Goal: Transaction & Acquisition: Purchase product/service

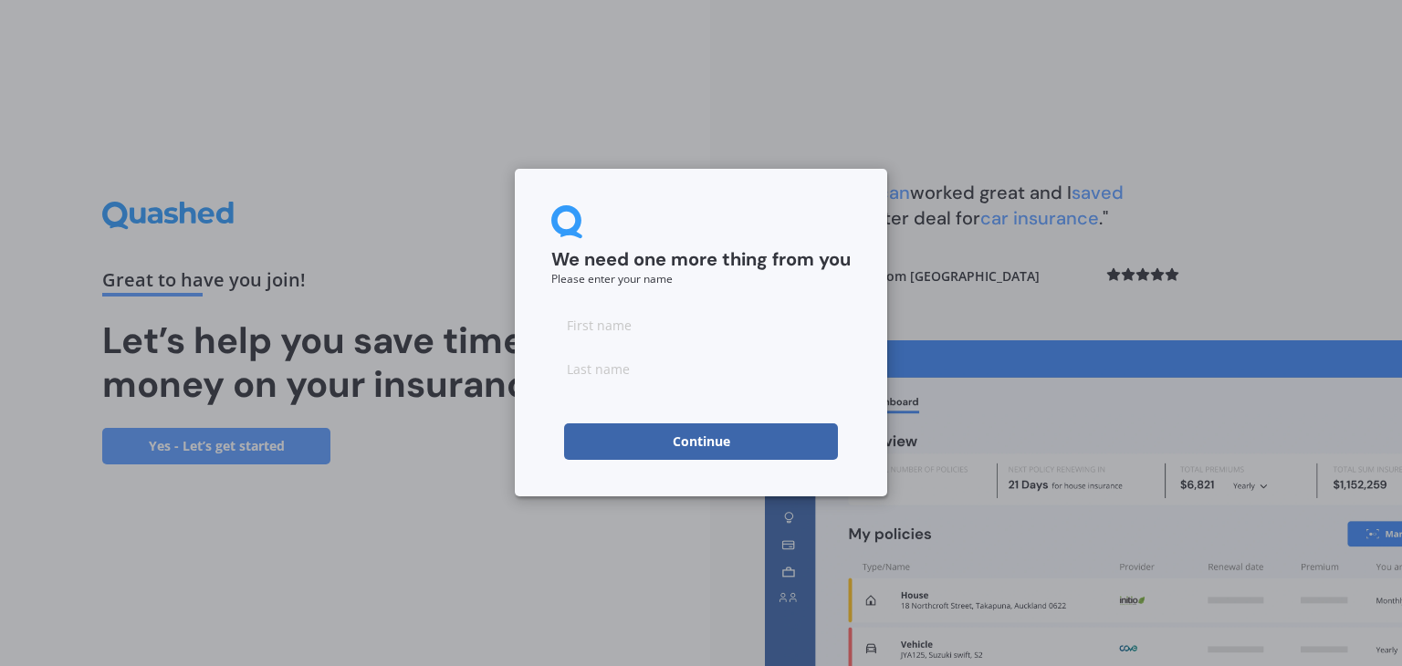
click at [652, 326] on input at bounding box center [700, 325] width 299 height 37
type input "[PERSON_NAME]"
click at [642, 381] on input at bounding box center [700, 368] width 299 height 37
type input "[PERSON_NAME]"
click at [675, 442] on button "Continue" at bounding box center [701, 441] width 274 height 37
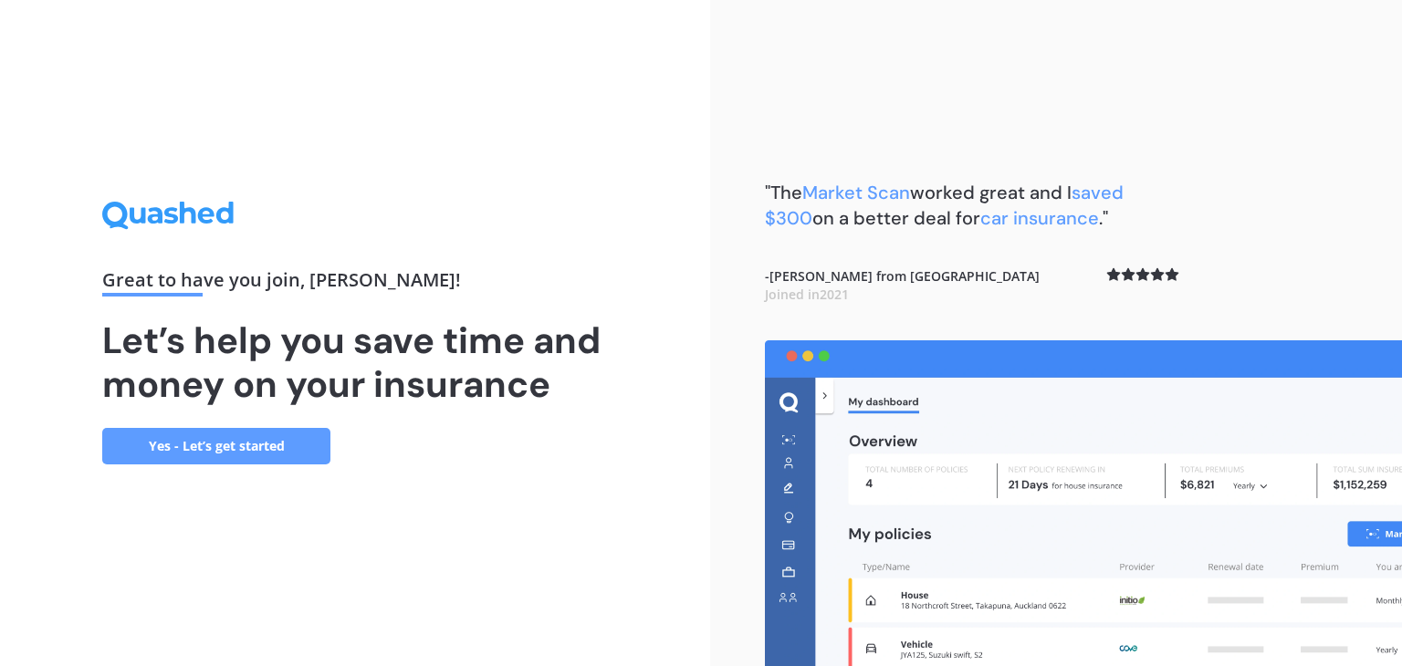
click at [234, 443] on link "Yes - Let’s get started" at bounding box center [216, 446] width 228 height 37
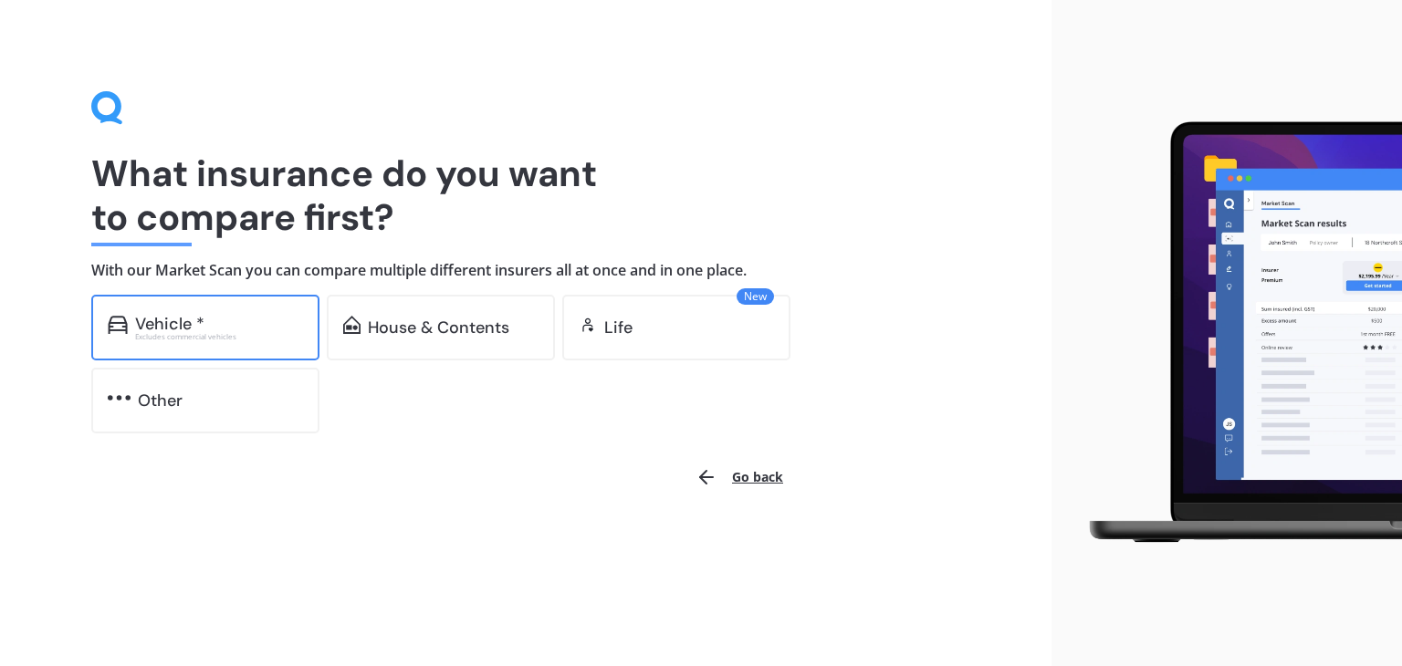
click at [248, 320] on div "Vehicle *" at bounding box center [219, 324] width 168 height 18
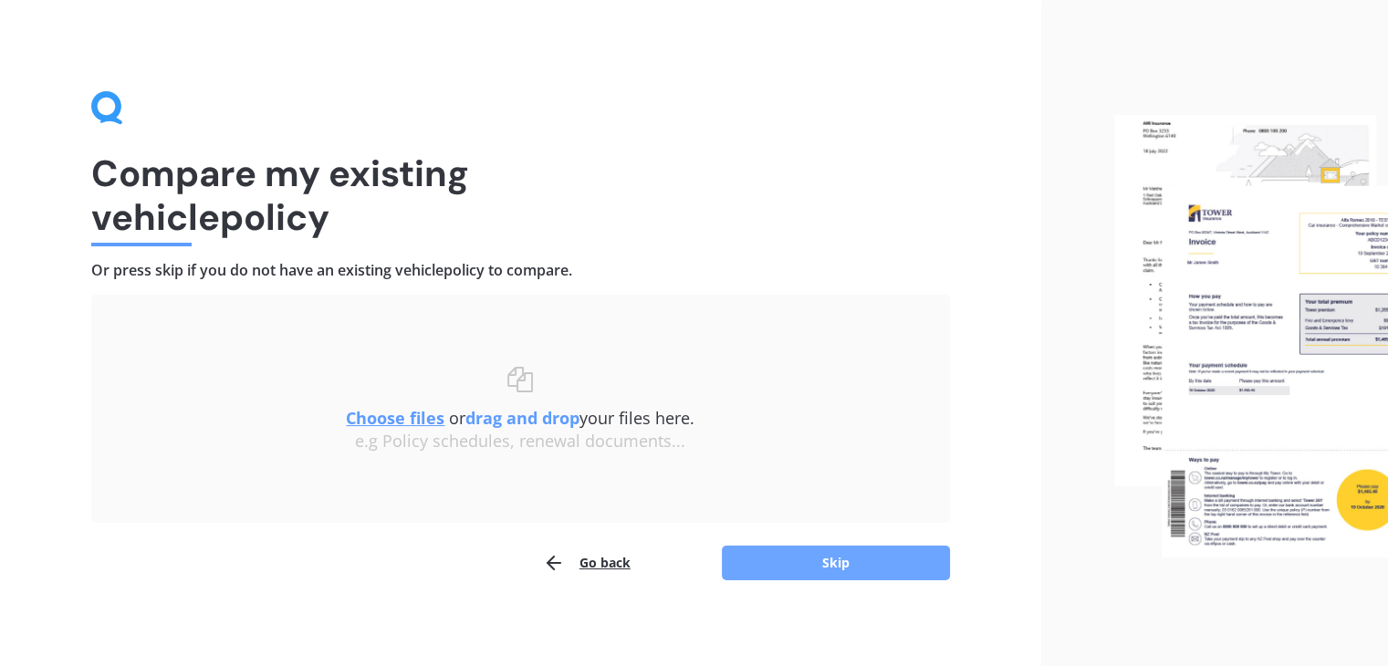
click at [805, 558] on button "Skip" at bounding box center [836, 563] width 228 height 35
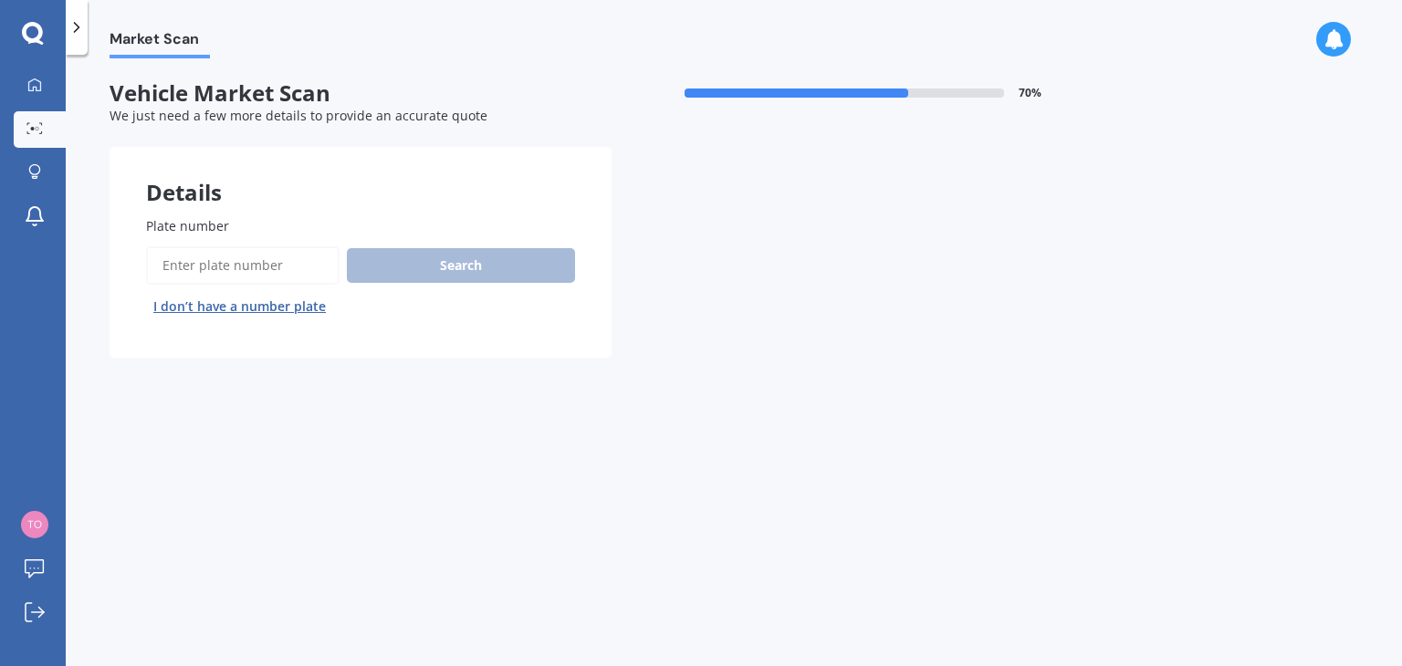
click at [263, 267] on input "Plate number" at bounding box center [242, 265] width 193 height 38
type input "kky320"
click at [414, 264] on button "Search" at bounding box center [461, 265] width 228 height 35
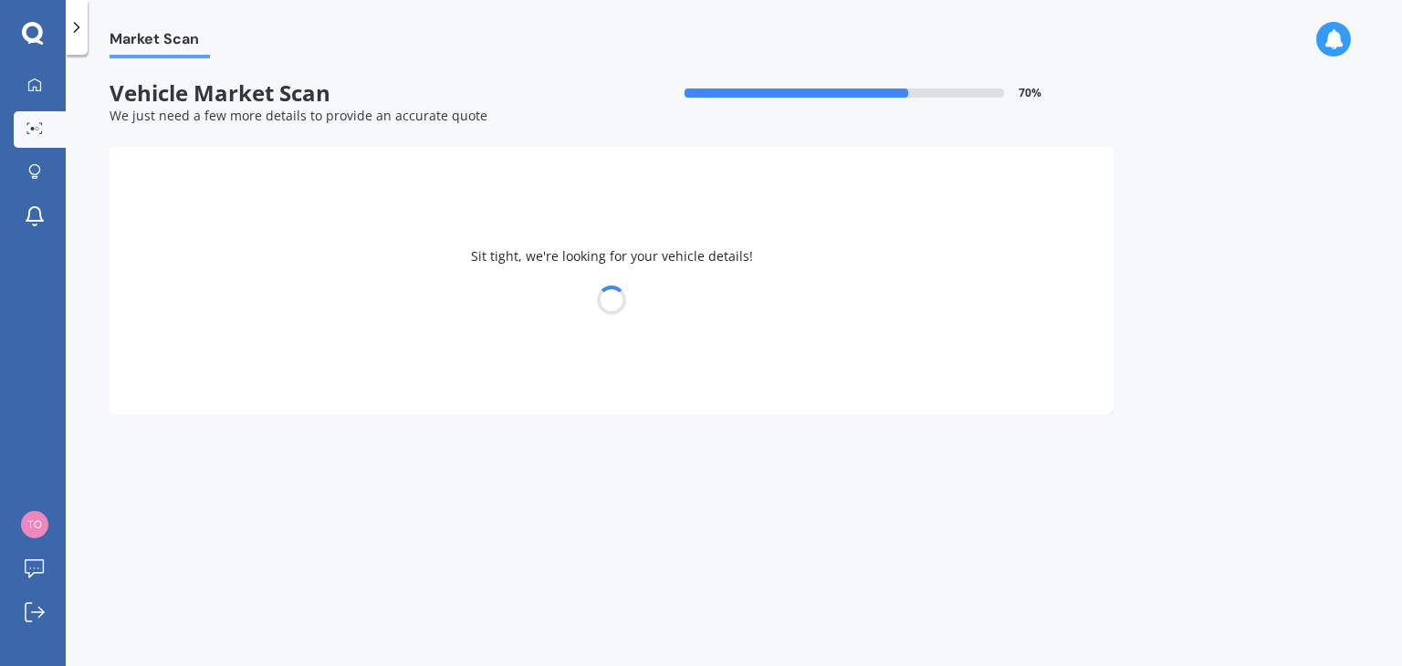
select select "FORD"
select select "MUSTANG"
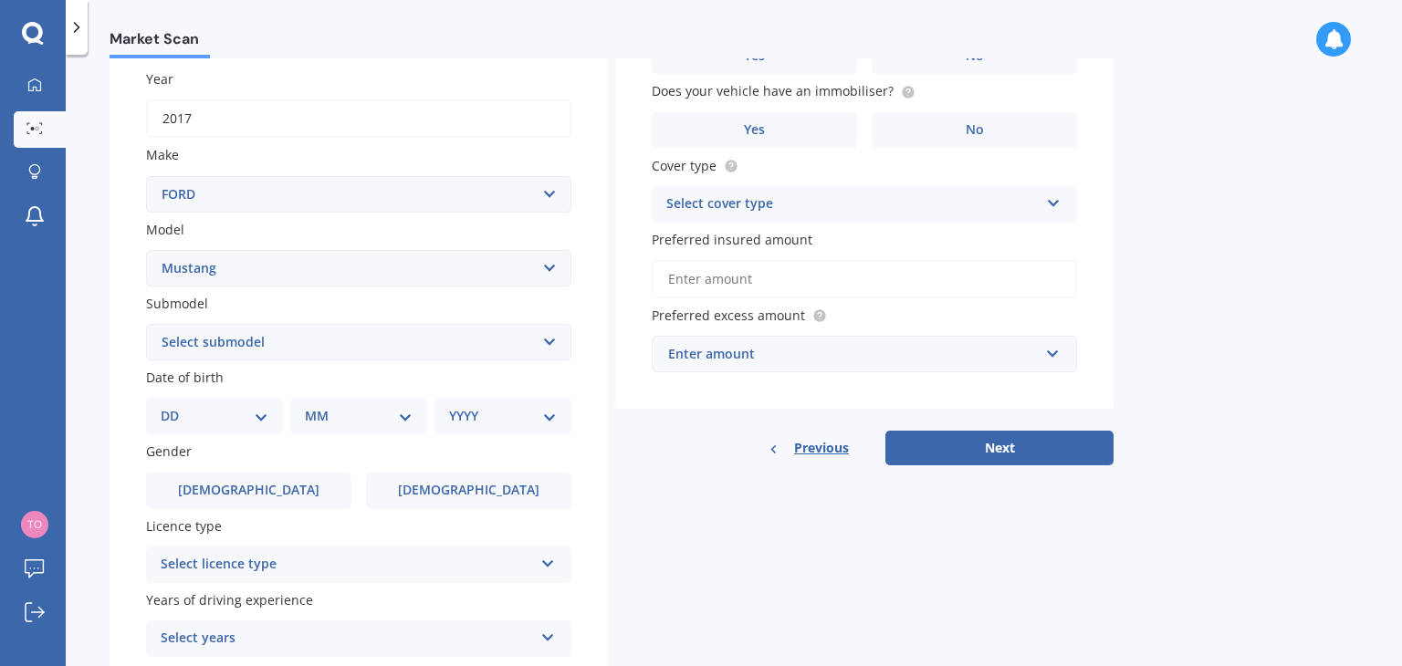
scroll to position [260, 0]
click at [549, 342] on select "Select submodel (All Other) EcoBoost Convertible EcoBoost Fastback [PERSON_NAME…" at bounding box center [358, 341] width 425 height 37
select select "ECOBOOST FASTBACK"
click at [146, 323] on select "Select submodel (All Other) EcoBoost Convertible EcoBoost Fastback [PERSON_NAME…" at bounding box center [358, 341] width 425 height 37
click at [263, 412] on select "DD 01 02 03 04 05 06 07 08 09 10 11 12 13 14 15 16 17 18 19 20 21 22 23 24 25 2…" at bounding box center [215, 415] width 108 height 20
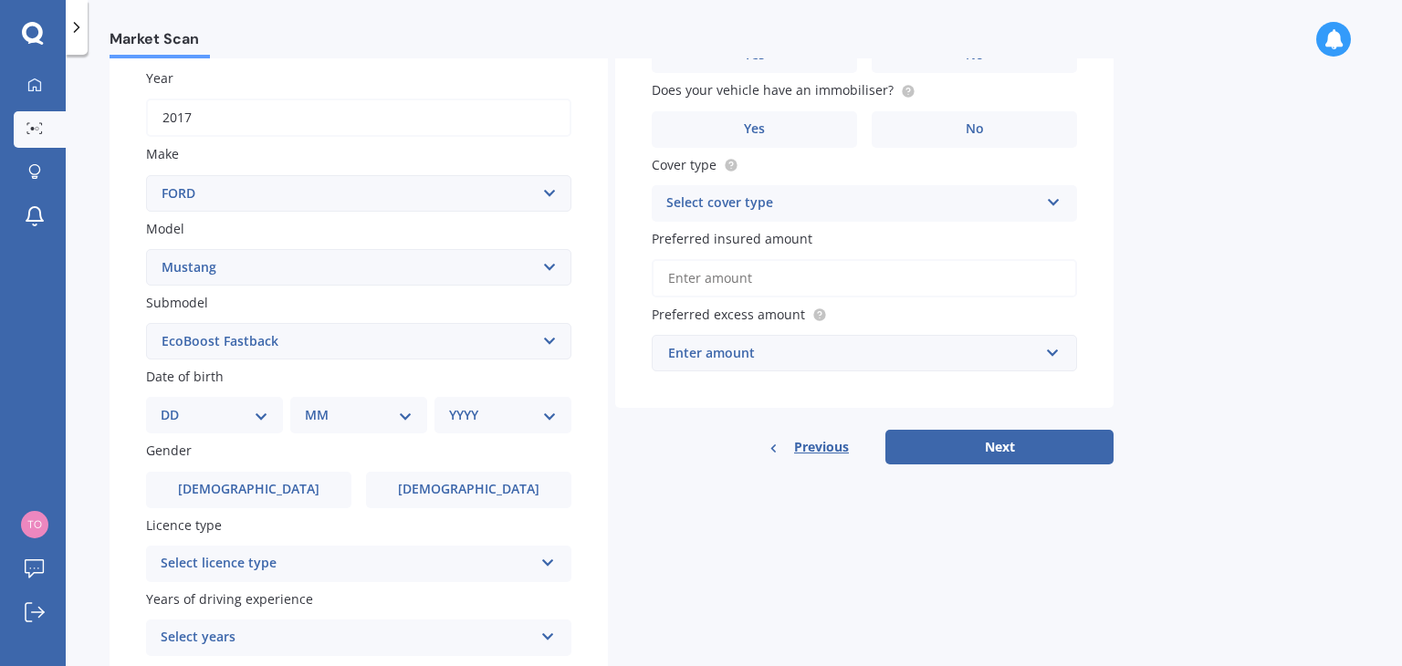
select select "05"
click at [175, 405] on select "DD 01 02 03 04 05 06 07 08 09 10 11 12 13 14 15 16 17 18 19 20 21 22 23 24 25 2…" at bounding box center [215, 415] width 108 height 20
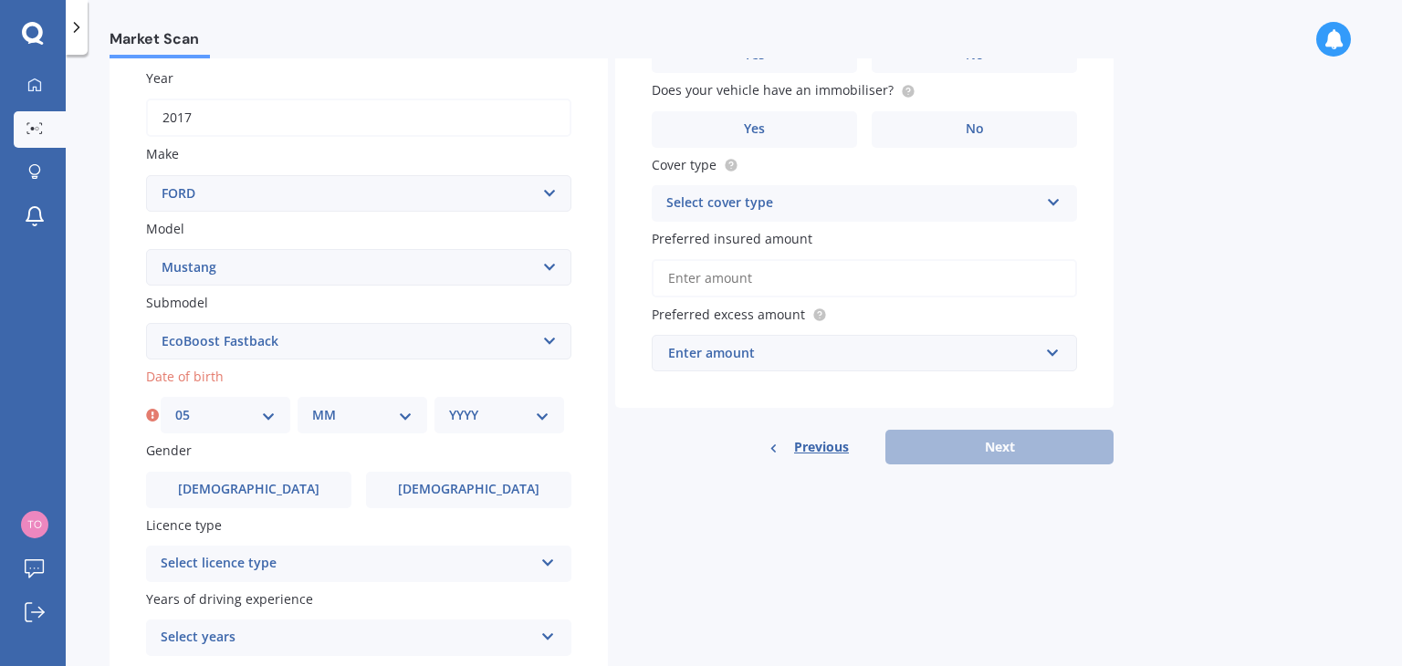
click at [387, 423] on select "MM 01 02 03 04 05 06 07 08 09 10 11 12" at bounding box center [362, 415] width 100 height 20
select select "03"
click at [312, 405] on select "MM 01 02 03 04 05 06 07 08 09 10 11 12" at bounding box center [362, 415] width 100 height 20
click at [530, 413] on select "YYYY 2025 2024 2023 2022 2021 2020 2019 2018 2017 2016 2015 2014 2013 2012 2011…" at bounding box center [499, 415] width 100 height 20
click at [527, 407] on select "YYYY 2025 2024 2023 2022 2021 2020 2019 2018 2017 2016 2015 2014 2013 2012 2011…" at bounding box center [499, 415] width 100 height 20
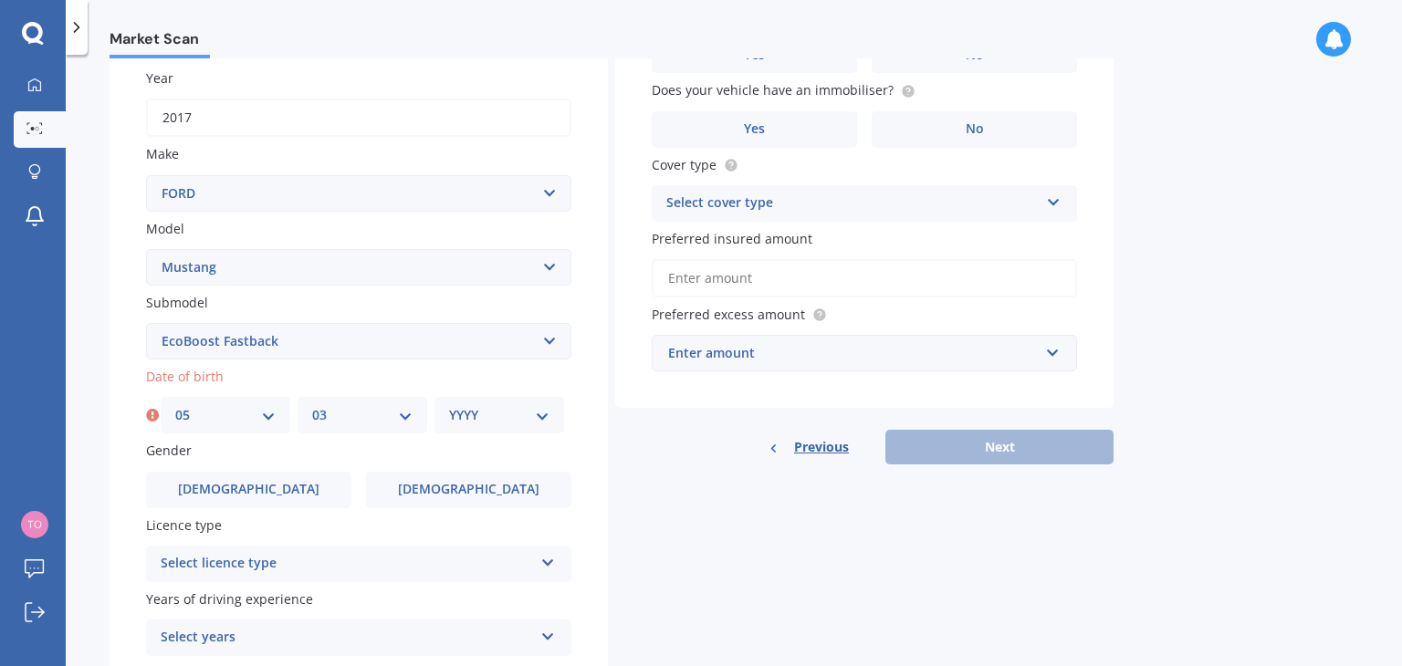
click at [548, 410] on select "YYYY 2025 2024 2023 2022 2021 2020 2019 2018 2017 2016 2015 2014 2013 2012 2011…" at bounding box center [499, 415] width 100 height 20
select select "2004"
click at [449, 405] on select "YYYY 2025 2024 2023 2022 2021 2020 2019 2018 2017 2016 2015 2014 2013 2012 2011…" at bounding box center [499, 415] width 100 height 20
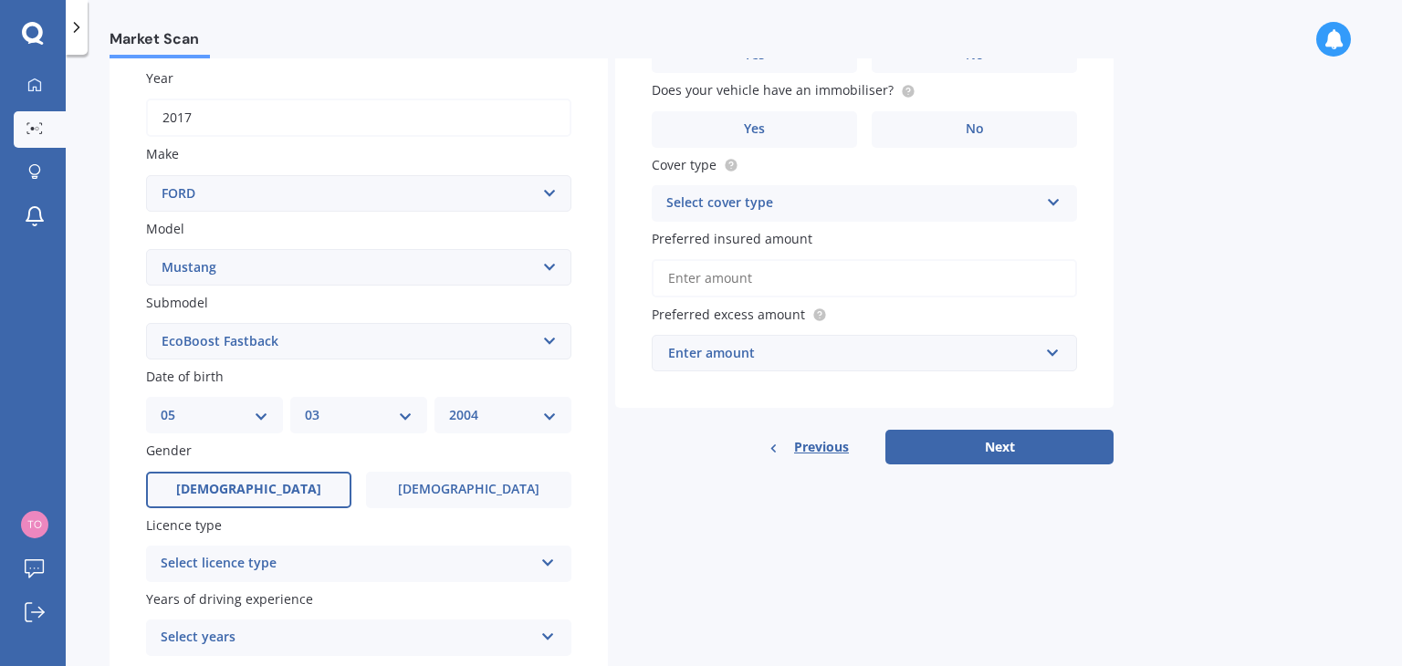
click at [266, 479] on label "[DEMOGRAPHIC_DATA]" at bounding box center [248, 490] width 205 height 37
click at [0, 0] on input "[DEMOGRAPHIC_DATA]" at bounding box center [0, 0] width 0 height 0
click at [492, 571] on div "Select licence type" at bounding box center [347, 564] width 372 height 22
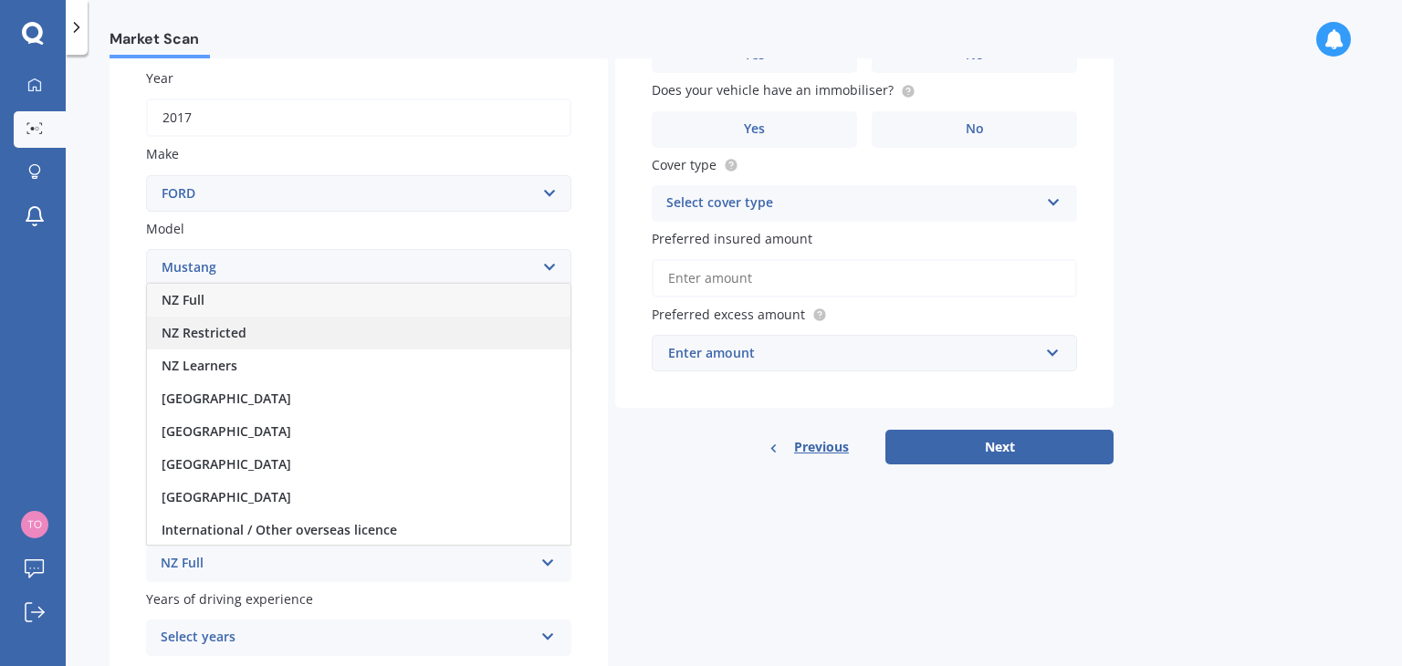
click at [250, 334] on div "NZ Restricted" at bounding box center [358, 333] width 423 height 33
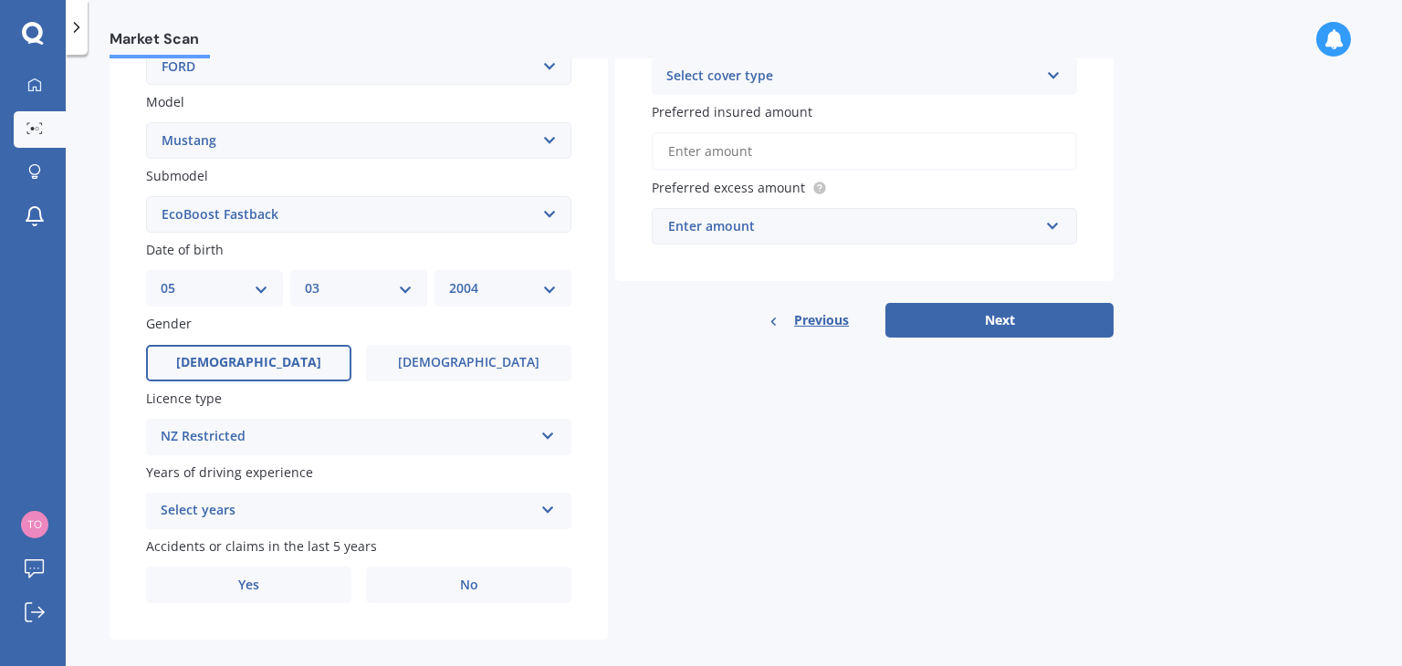
scroll to position [409, 0]
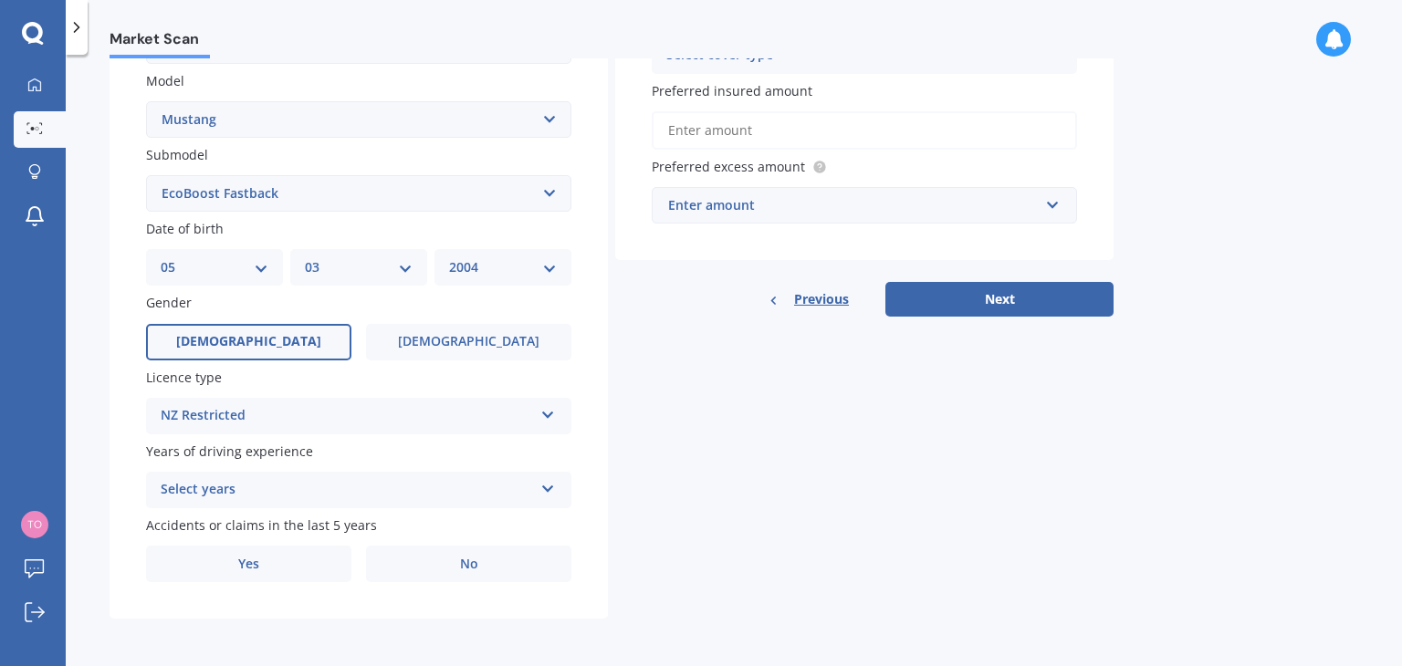
click at [543, 486] on icon at bounding box center [548, 485] width 16 height 13
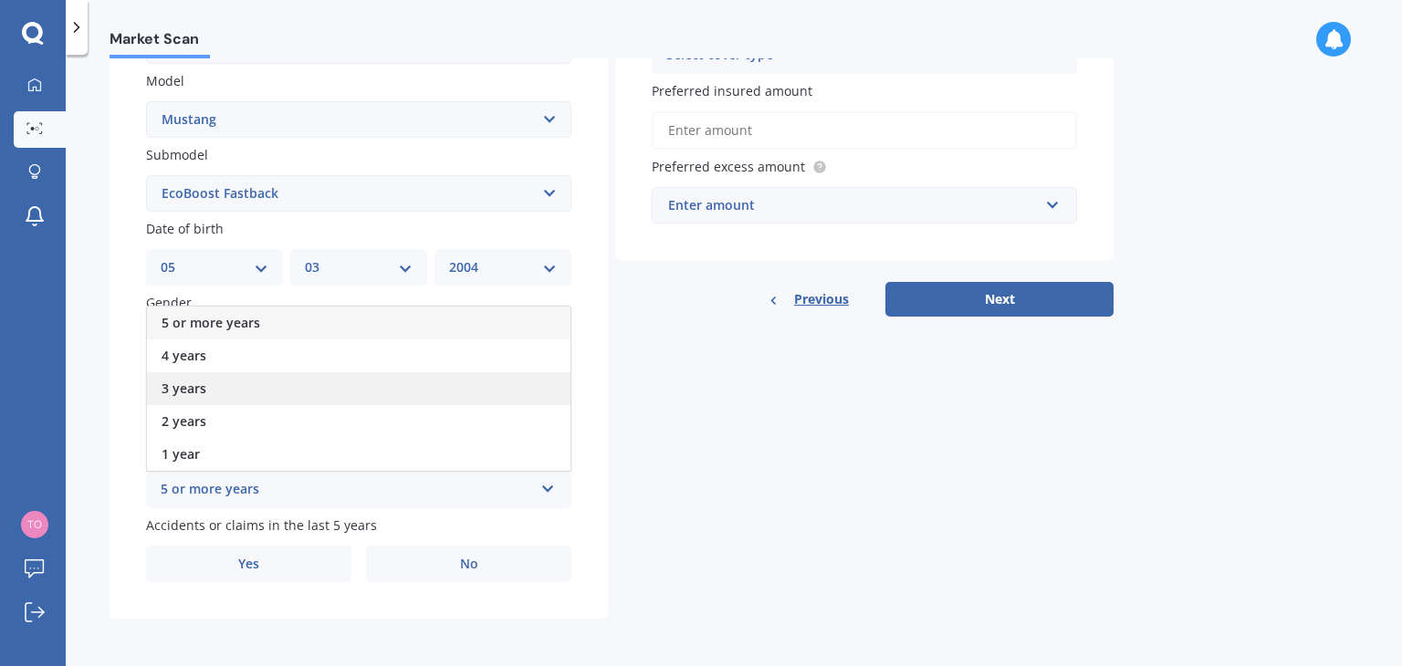
click at [220, 389] on div "3 years" at bounding box center [358, 388] width 423 height 33
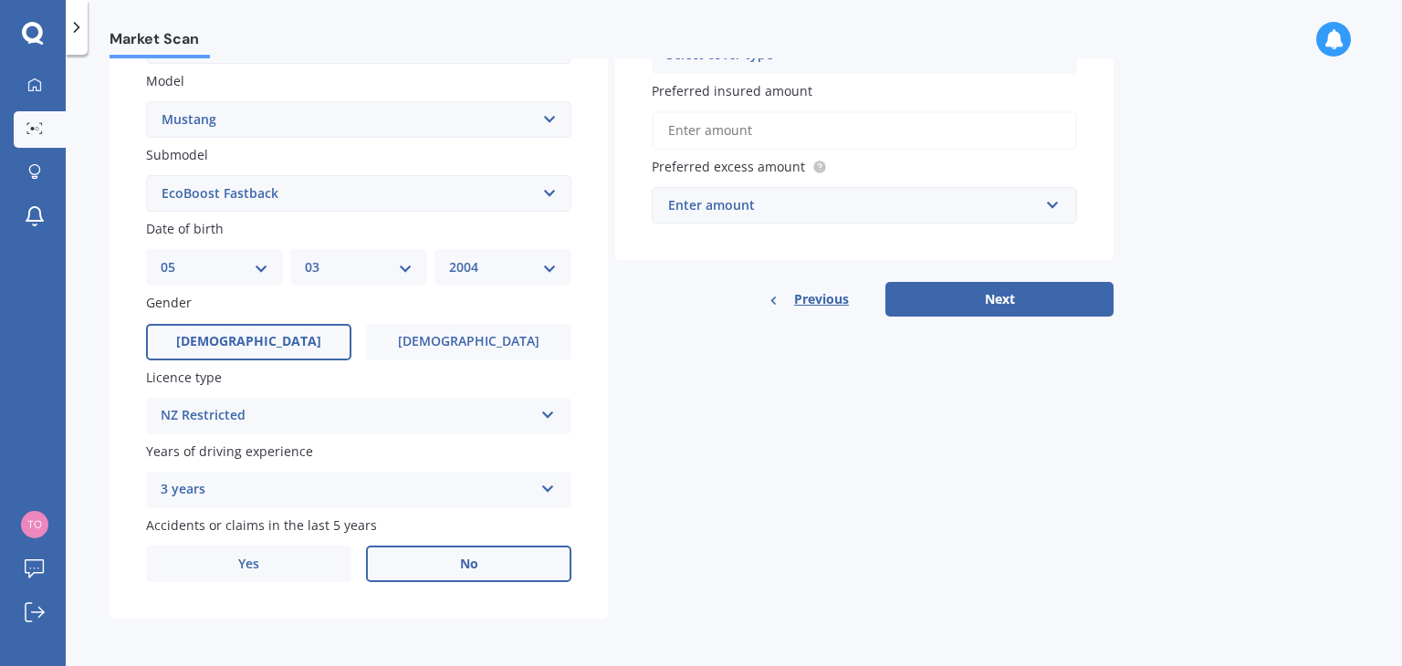
click at [460, 567] on span "No" at bounding box center [469, 565] width 18 height 16
click at [0, 0] on input "No" at bounding box center [0, 0] width 0 height 0
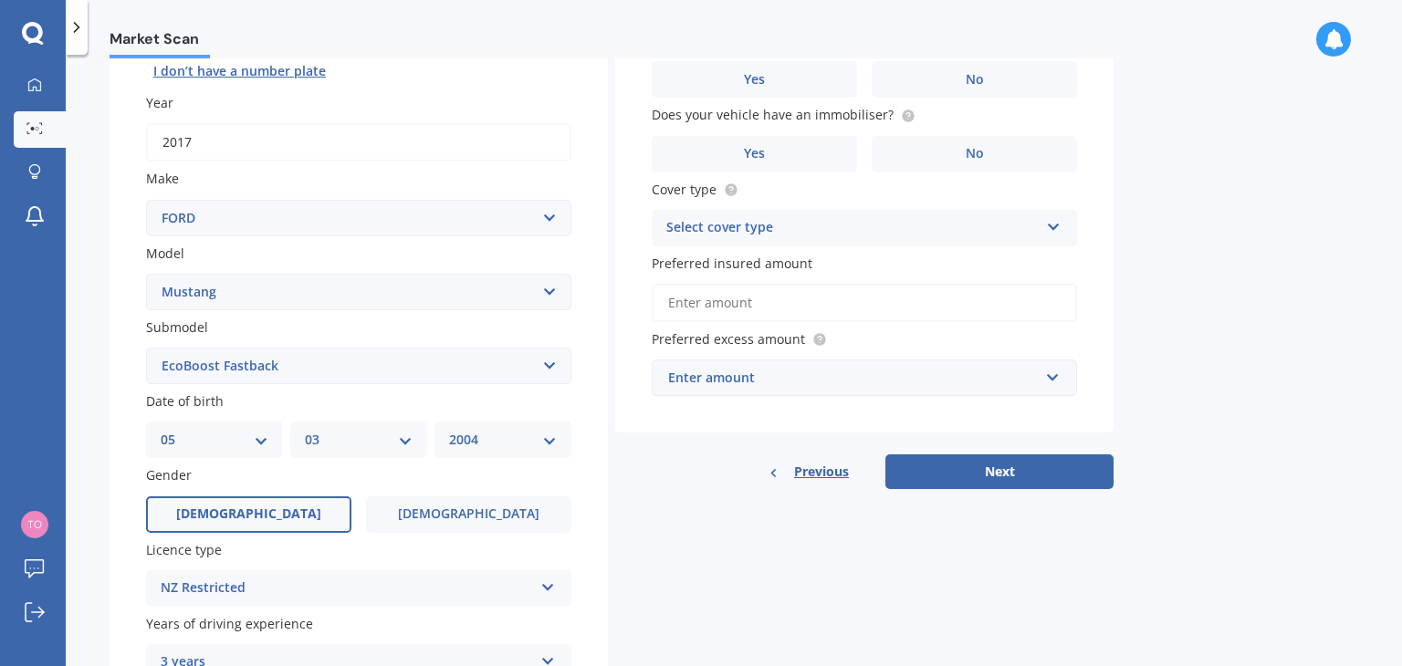
scroll to position [0, 0]
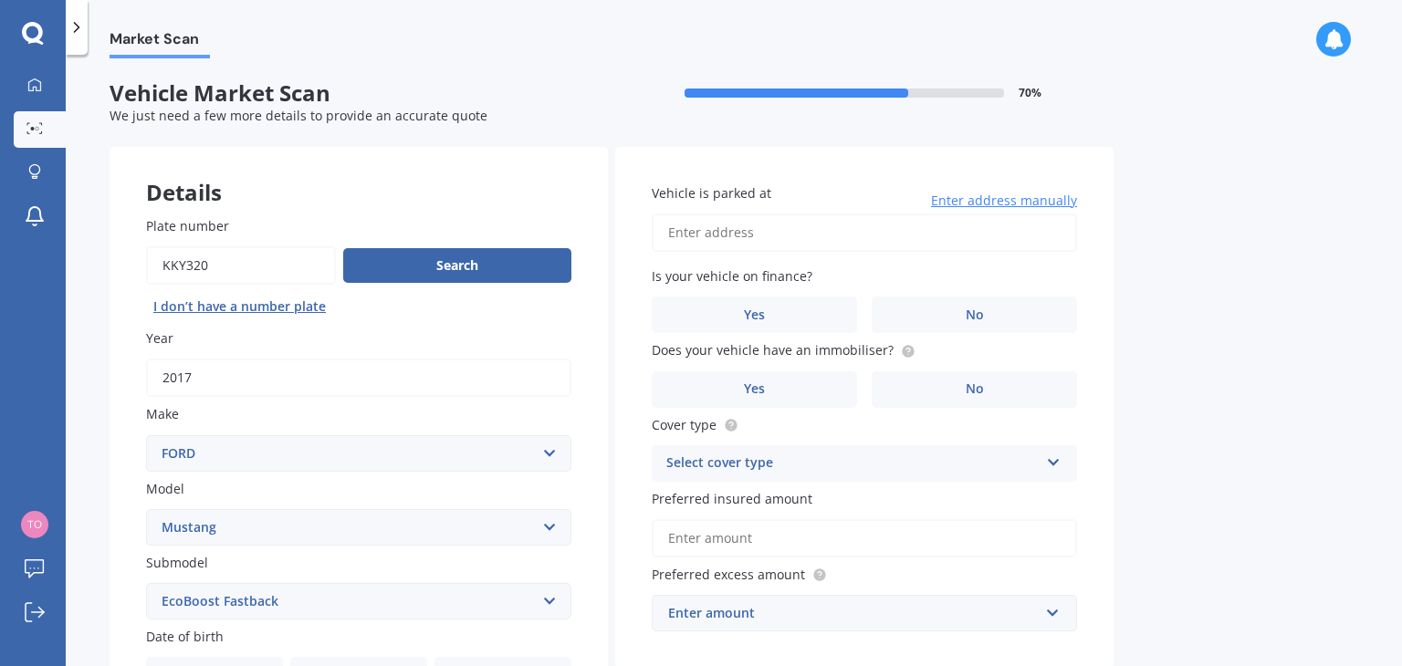
click at [819, 234] on input "Vehicle is parked at" at bounding box center [864, 233] width 425 height 38
type input "[STREET_ADDRESS]"
click at [967, 312] on span "No" at bounding box center [974, 316] width 18 height 16
click at [0, 0] on input "No" at bounding box center [0, 0] width 0 height 0
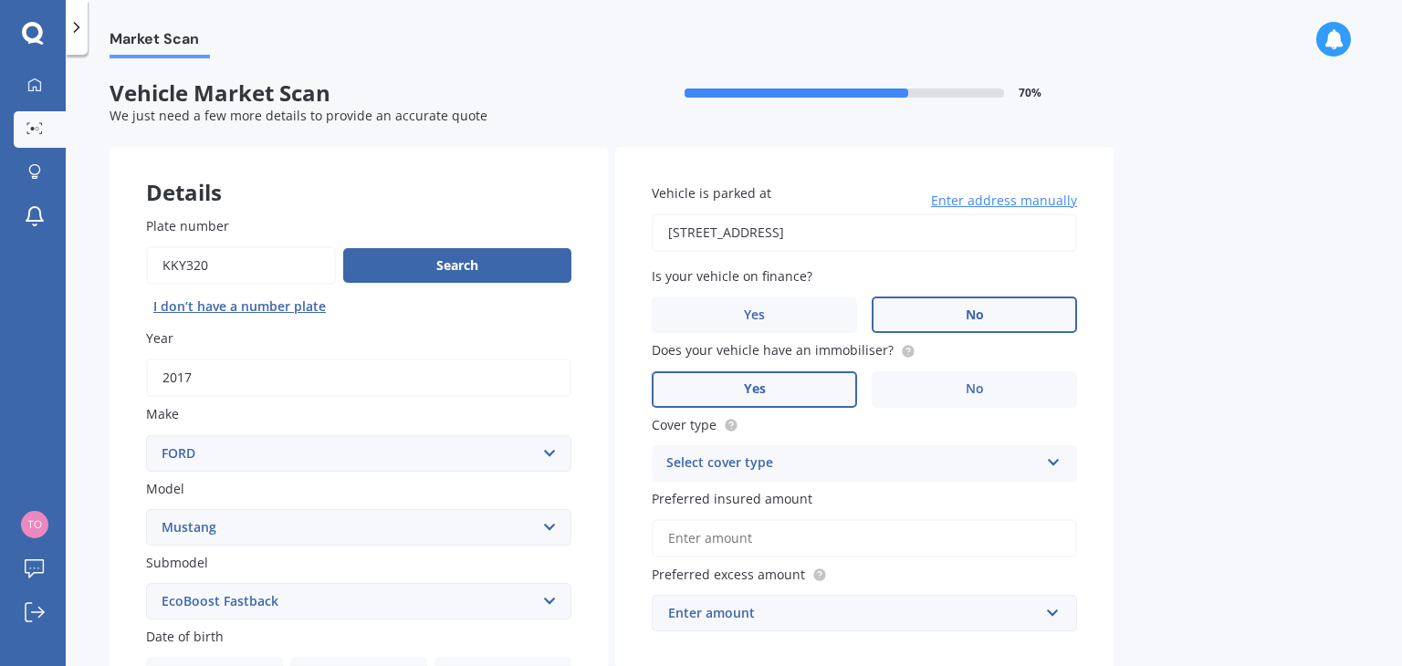
click at [812, 383] on label "Yes" at bounding box center [754, 389] width 205 height 37
click at [0, 0] on input "Yes" at bounding box center [0, 0] width 0 height 0
click at [992, 457] on div "Select cover type" at bounding box center [852, 464] width 372 height 22
click at [741, 497] on span "Comprehensive" at bounding box center [715, 498] width 97 height 17
click at [767, 545] on input "Preferred insured amount" at bounding box center [864, 538] width 425 height 38
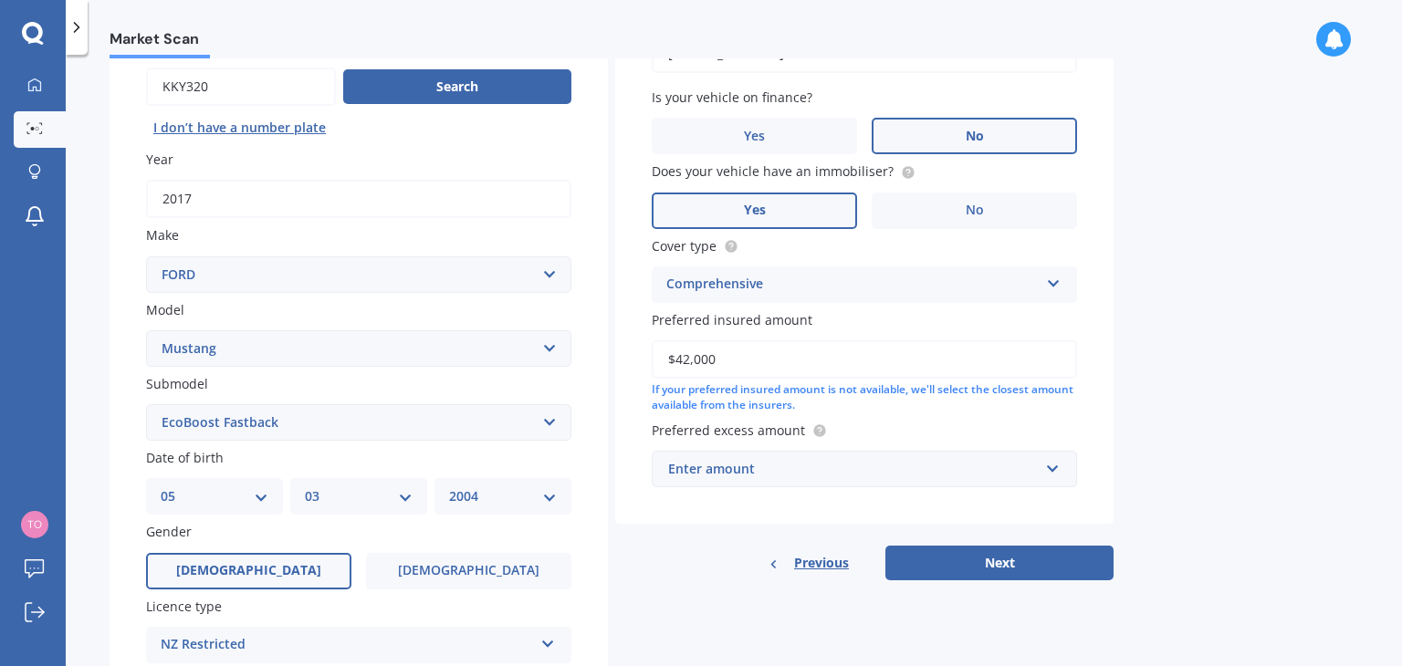
scroll to position [183, 0]
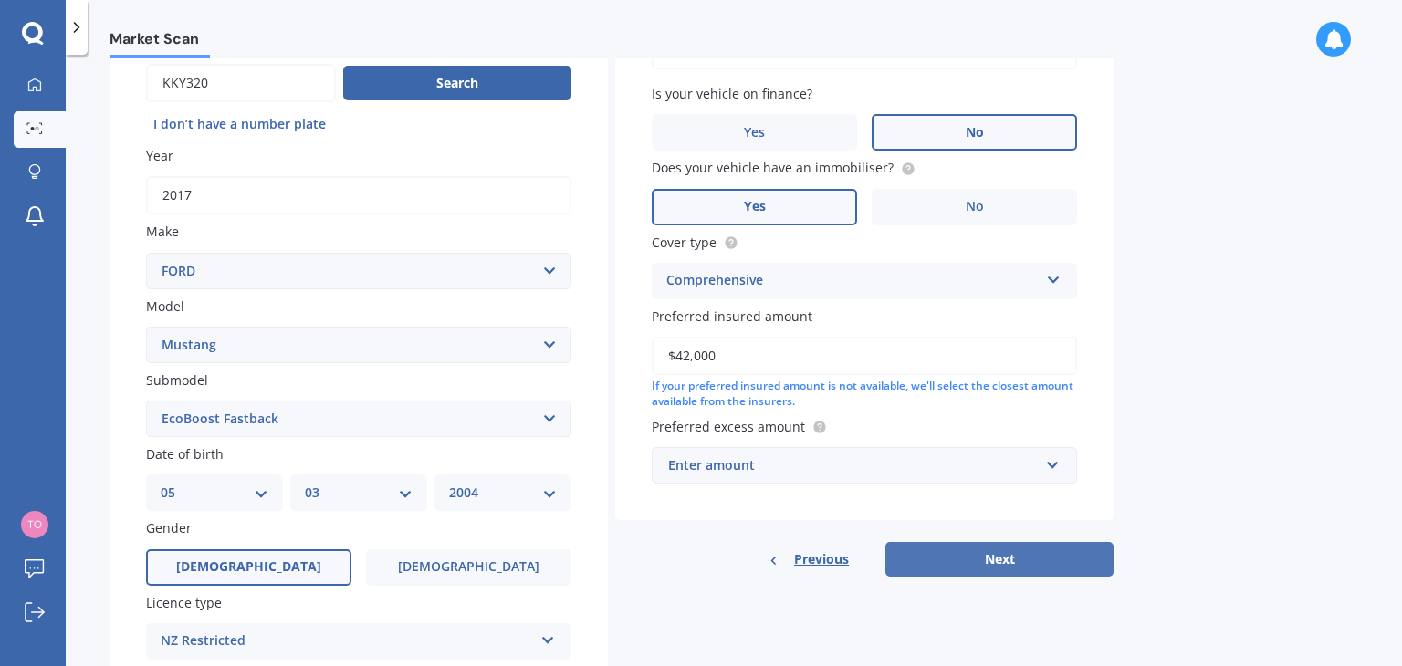
type input "$42,000"
click at [1033, 558] on button "Next" at bounding box center [999, 559] width 228 height 35
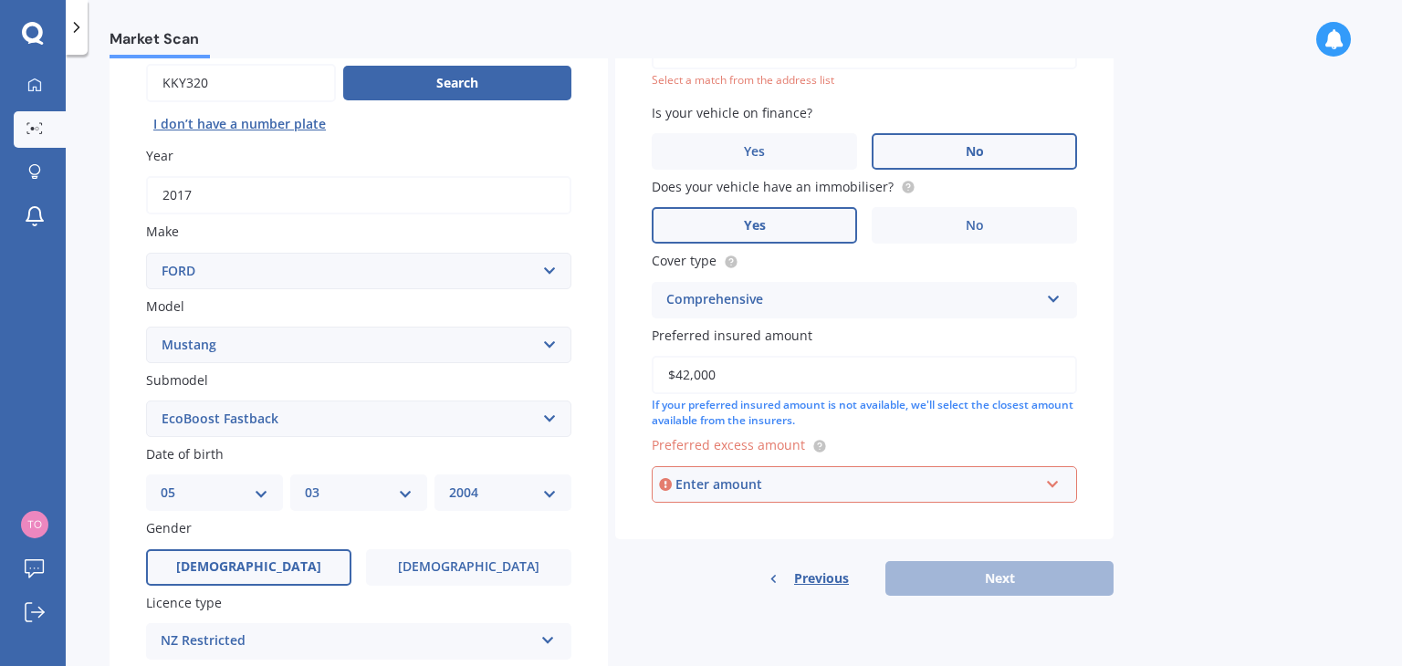
scroll to position [124, 0]
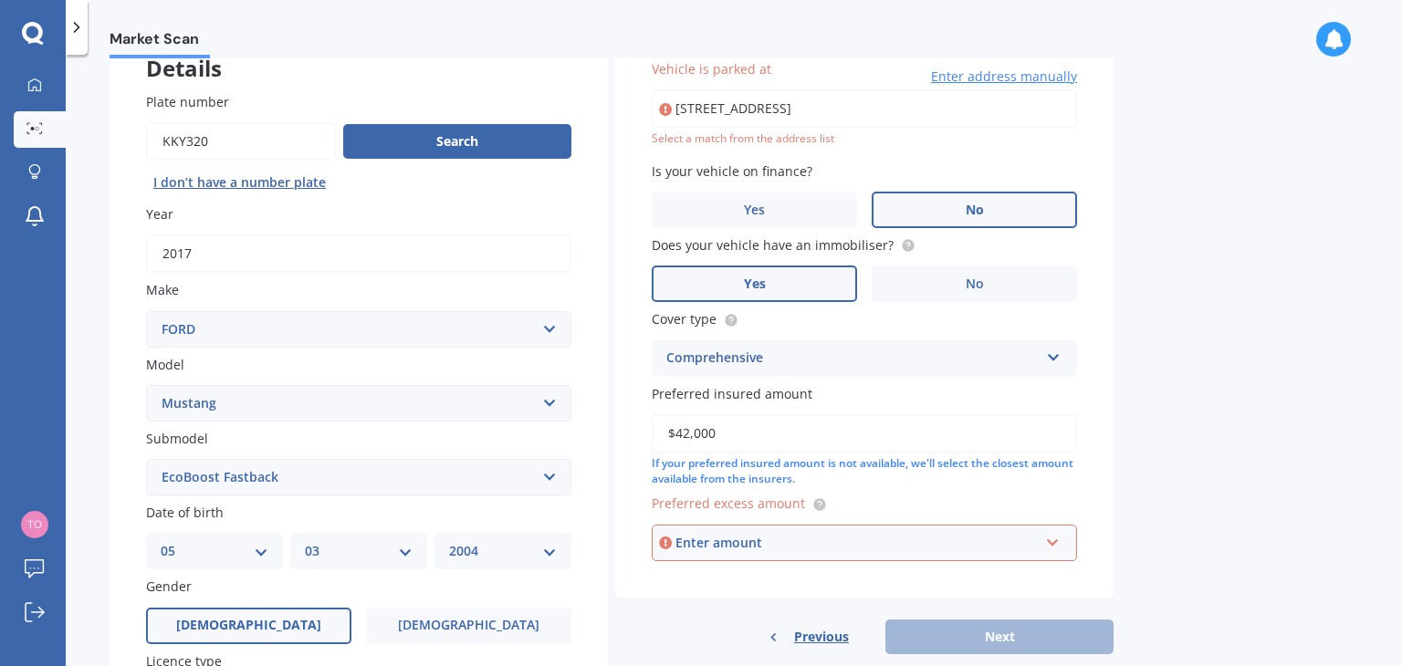
click at [913, 537] on div "Enter amount" at bounding box center [856, 543] width 363 height 20
click at [1270, 503] on div "Market Scan Vehicle Market Scan 70 % We just need a few more details to provide…" at bounding box center [734, 363] width 1336 height 611
click at [1054, 541] on input "text" at bounding box center [857, 543] width 409 height 35
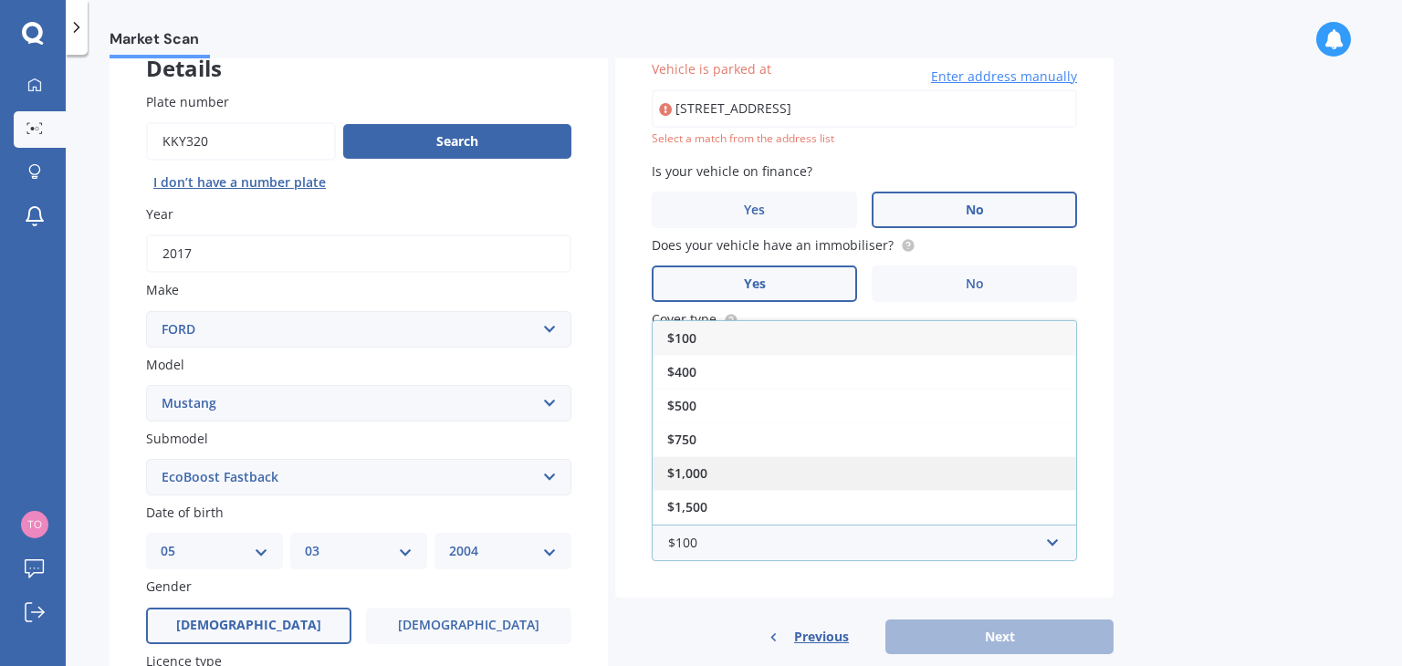
click at [754, 467] on div "$1,000" at bounding box center [863, 473] width 423 height 34
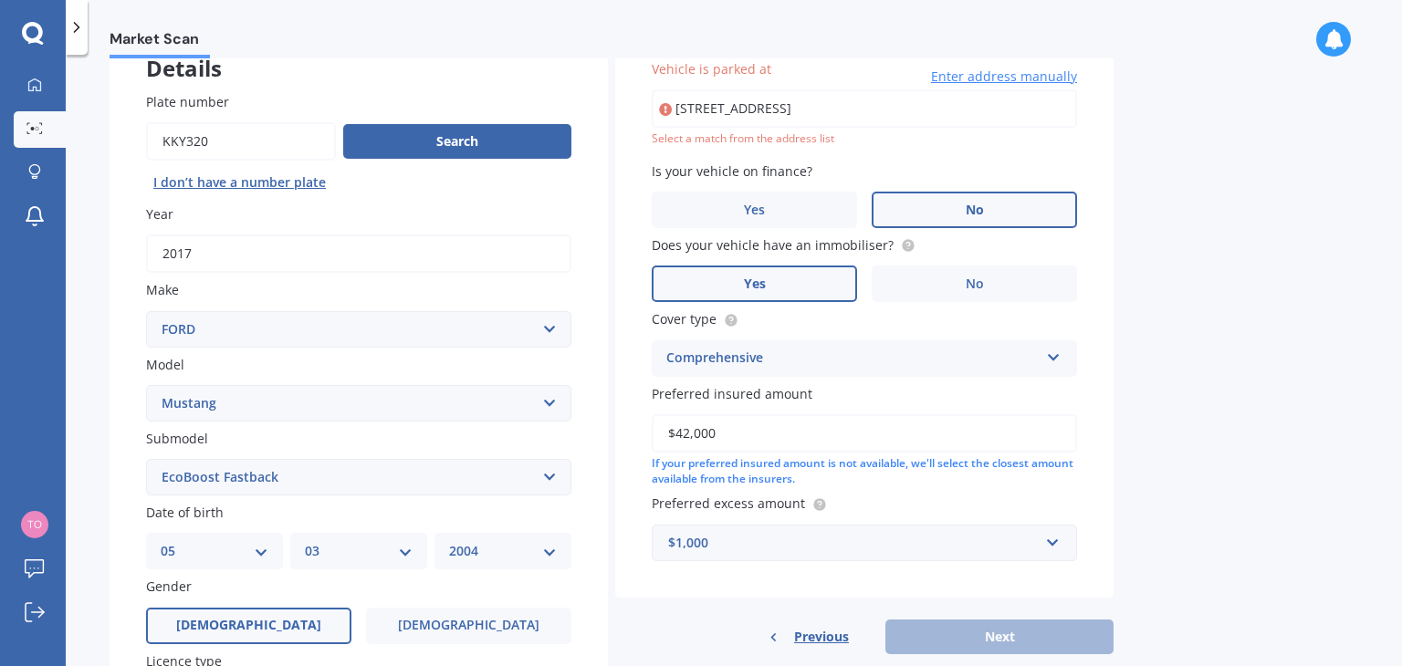
click at [1218, 527] on div "Market Scan Vehicle Market Scan 70 % We just need a few more details to provide…" at bounding box center [734, 363] width 1336 height 611
click at [1062, 632] on div "Previous Next" at bounding box center [864, 637] width 498 height 35
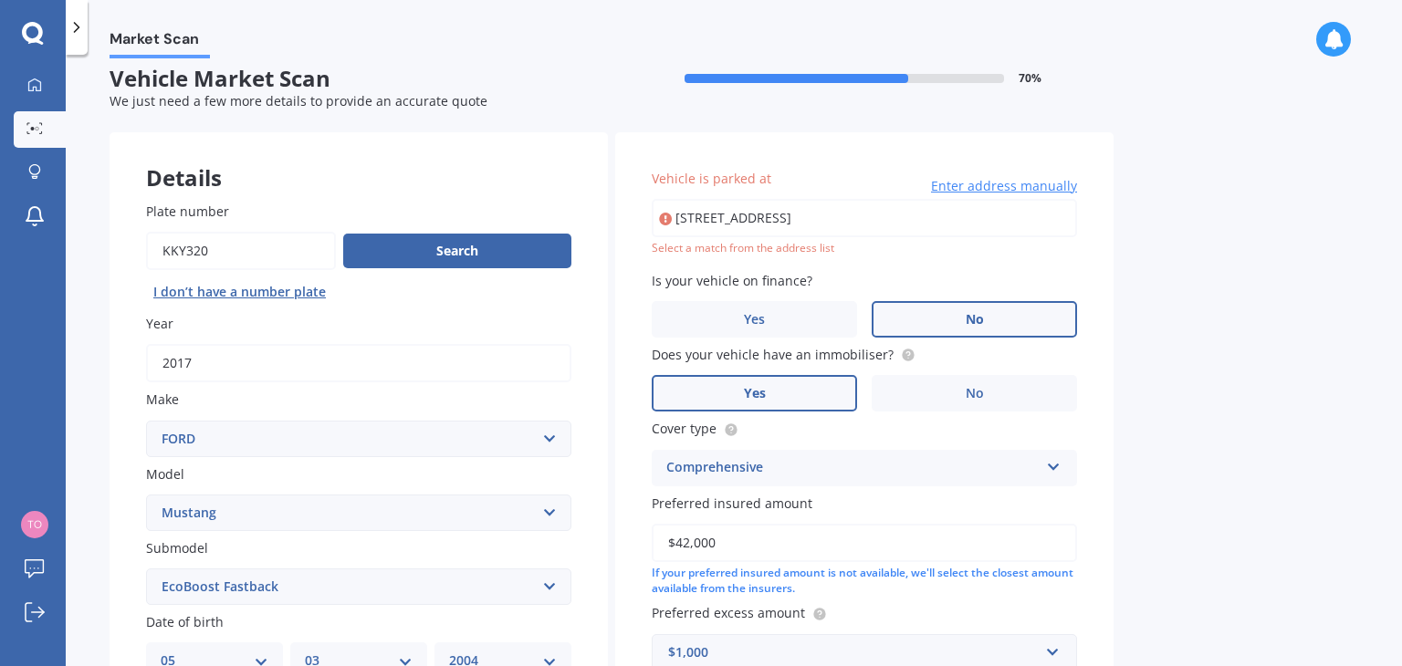
scroll to position [8, 0]
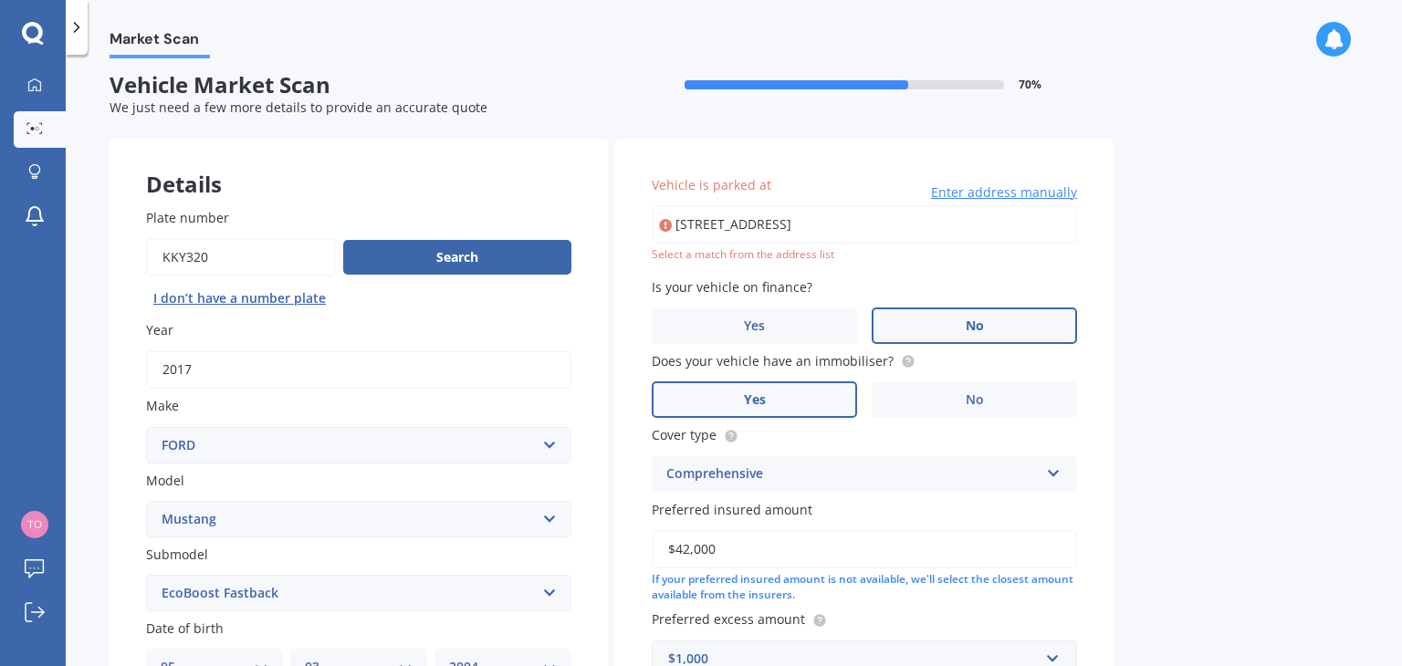
click at [1032, 193] on span "Enter address manually" at bounding box center [1004, 192] width 146 height 18
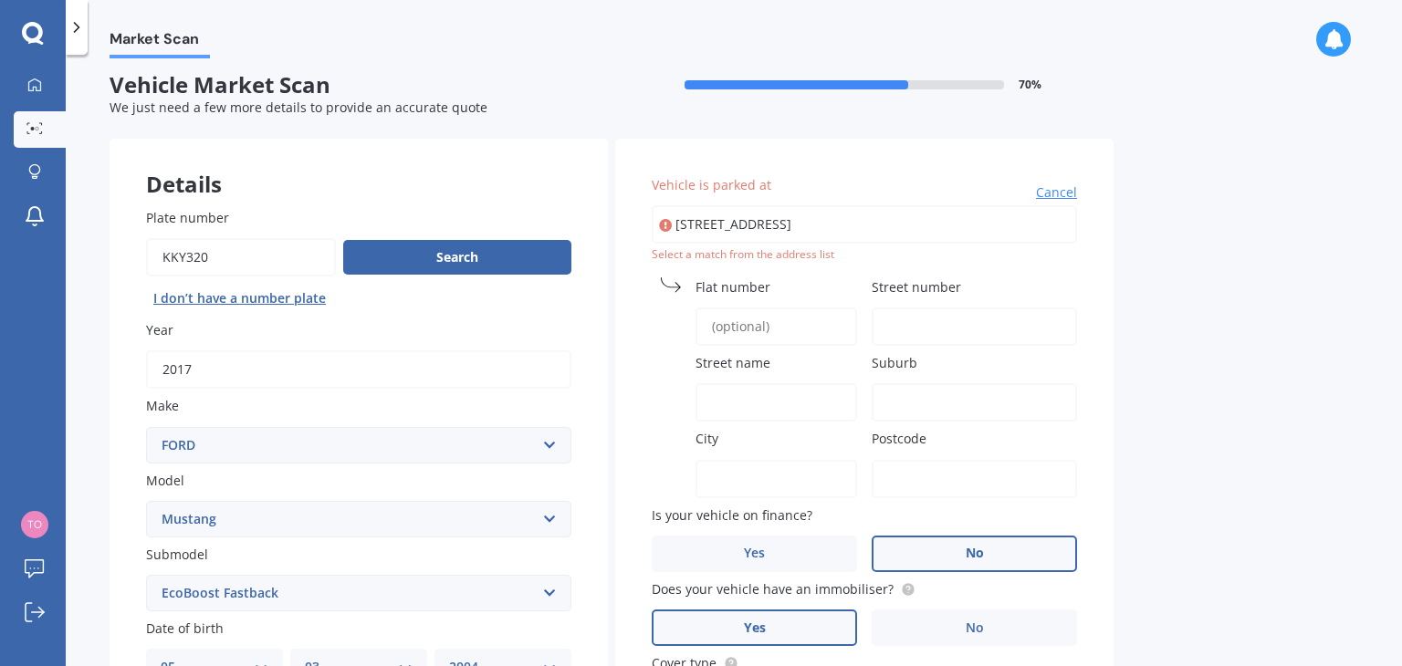
click at [803, 326] on input "Flat number" at bounding box center [776, 327] width 162 height 38
click at [901, 324] on input "Street number" at bounding box center [973, 327] width 205 height 38
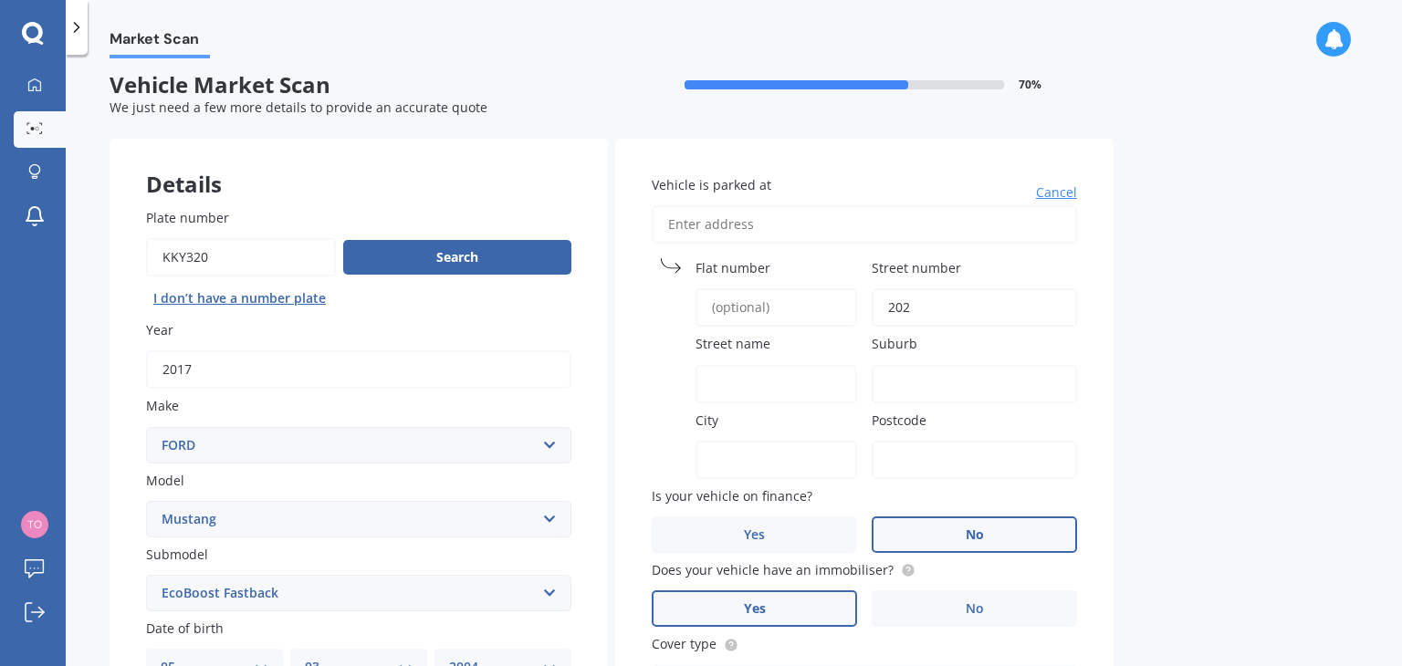
type input "202"
click at [746, 382] on input "Street name" at bounding box center [776, 384] width 162 height 38
type input "[GEOGRAPHIC_DATA]"
type input "[STREET_ADDRESS]"
type input "202"
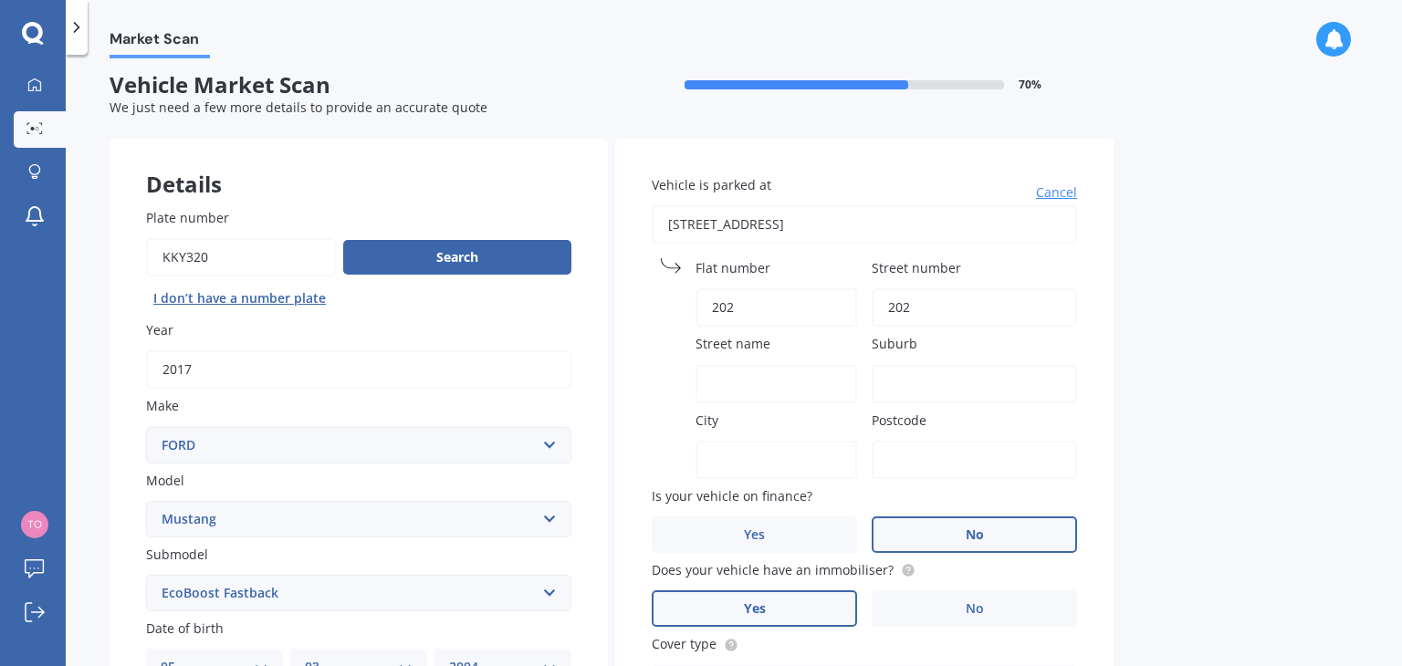
type input "[GEOGRAPHIC_DATA]"
type input "3110"
click at [748, 381] on input "Street name" at bounding box center [776, 384] width 162 height 38
click at [906, 308] on input "Street number" at bounding box center [973, 307] width 205 height 38
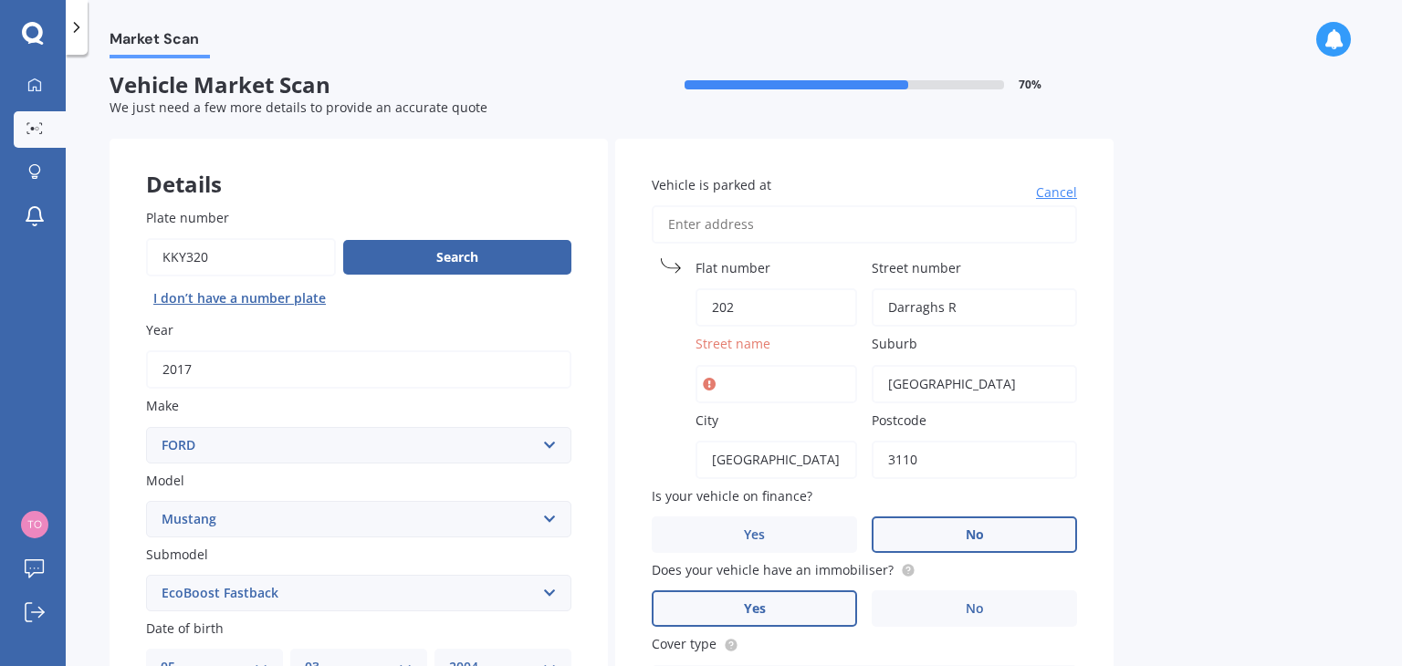
click at [960, 305] on input "Darraghs R" at bounding box center [973, 307] width 205 height 38
type input "Darraghs R"
click at [753, 311] on input "202" at bounding box center [776, 307] width 162 height 38
type input "2"
click at [960, 304] on input "Darraghs R" at bounding box center [973, 307] width 205 height 38
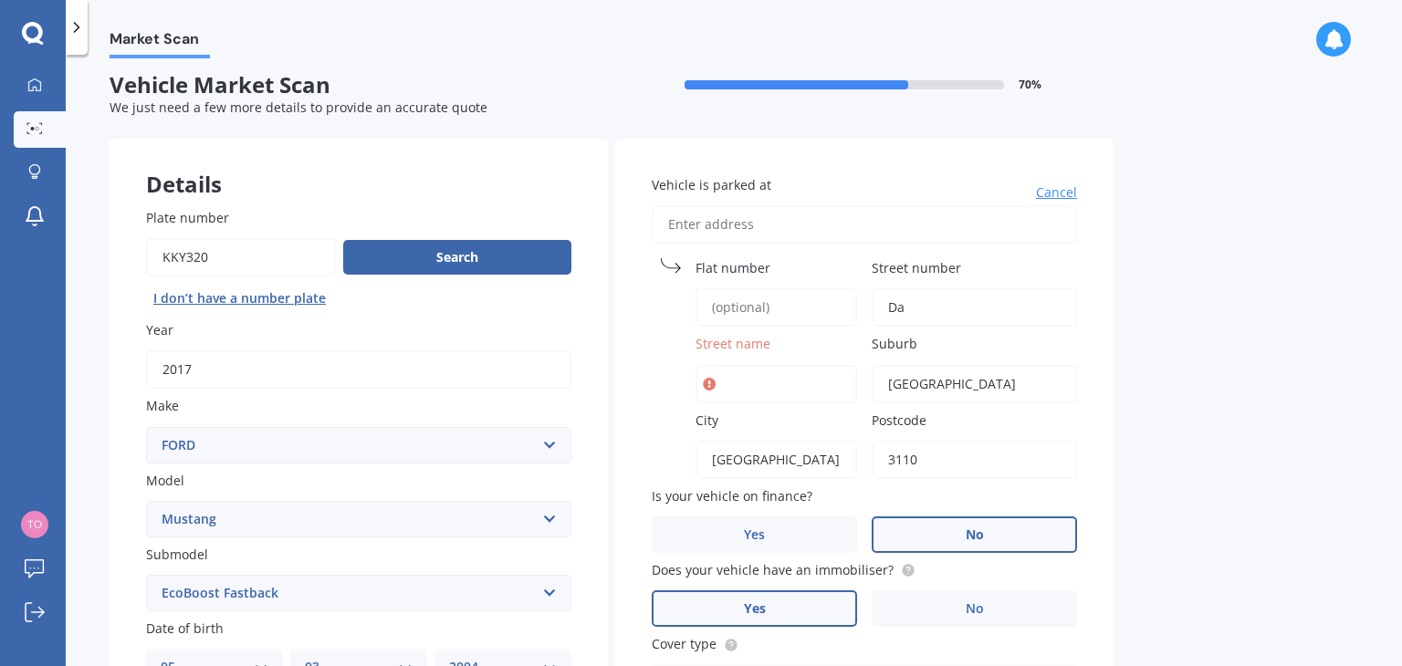
type input "D"
type input "202"
click at [739, 370] on input "Street name" at bounding box center [776, 384] width 162 height 38
type input "Darraghs Rd"
click at [1201, 378] on div "Market Scan Vehicle Market Scan 70 % We just need a few more details to provide…" at bounding box center [734, 363] width 1336 height 611
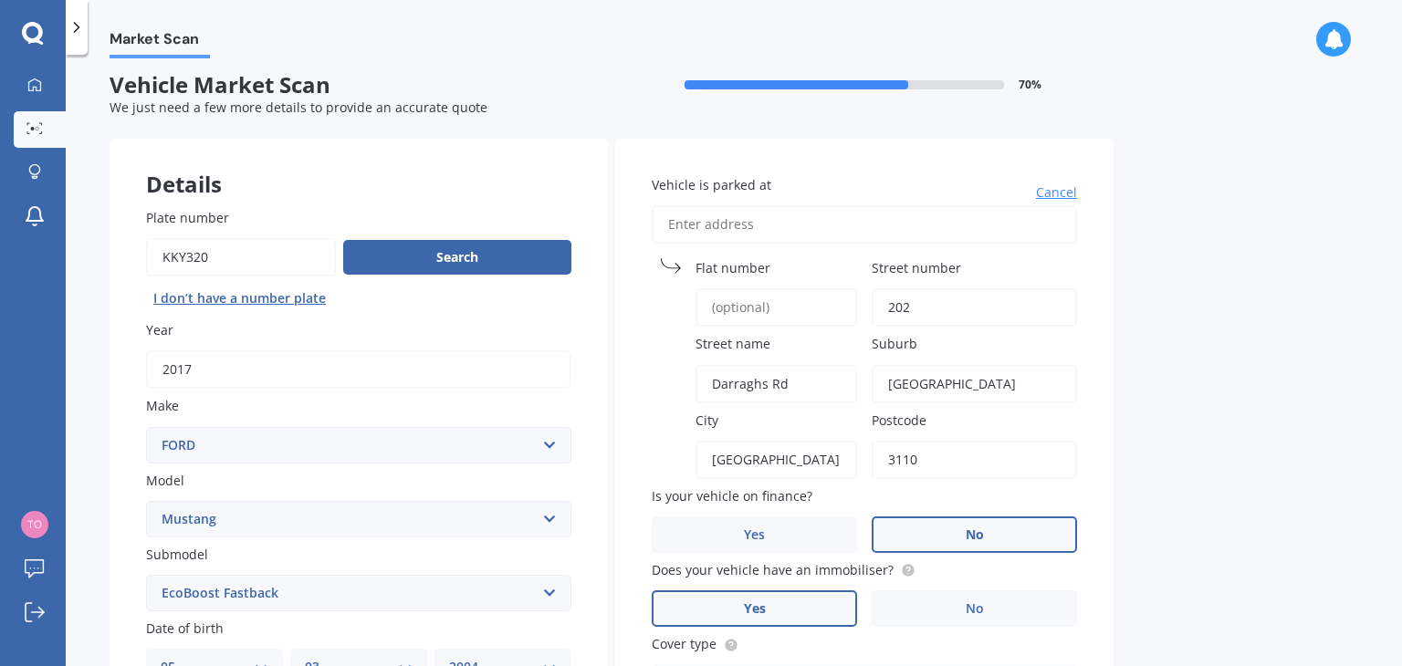
click at [958, 383] on input "[GEOGRAPHIC_DATA]" at bounding box center [973, 384] width 205 height 38
type input "T"
type input "Brookfield"
click at [1245, 558] on div "Market Scan Vehicle Market Scan 70 % We just need a few more details to provide…" at bounding box center [734, 363] width 1336 height 611
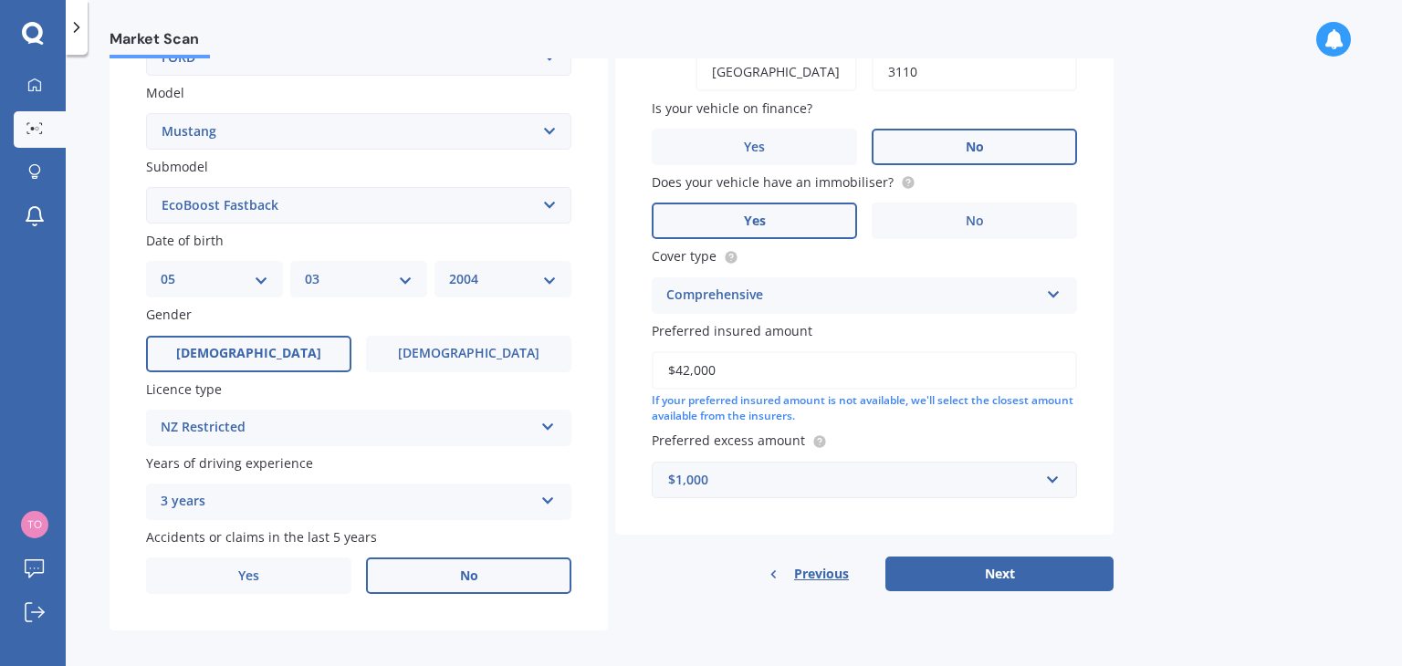
scroll to position [409, 0]
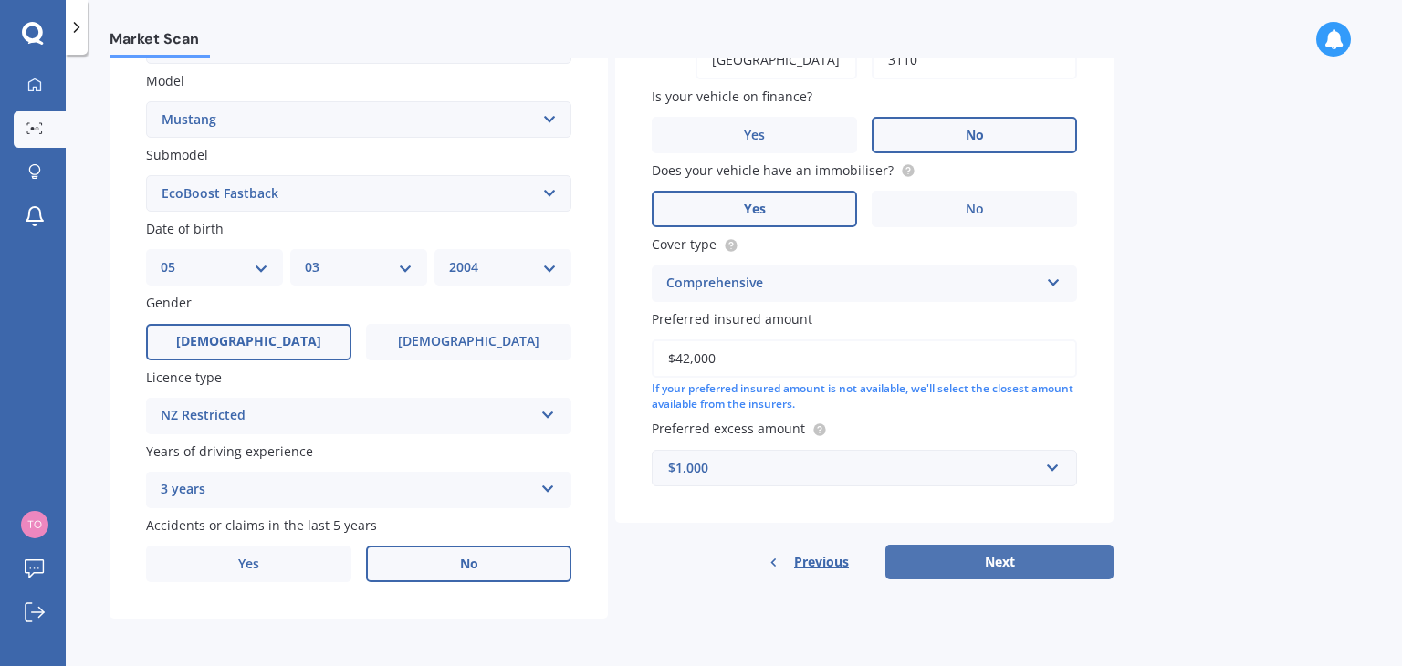
click at [1062, 560] on button "Next" at bounding box center [999, 562] width 228 height 35
select select "05"
select select "03"
select select "2004"
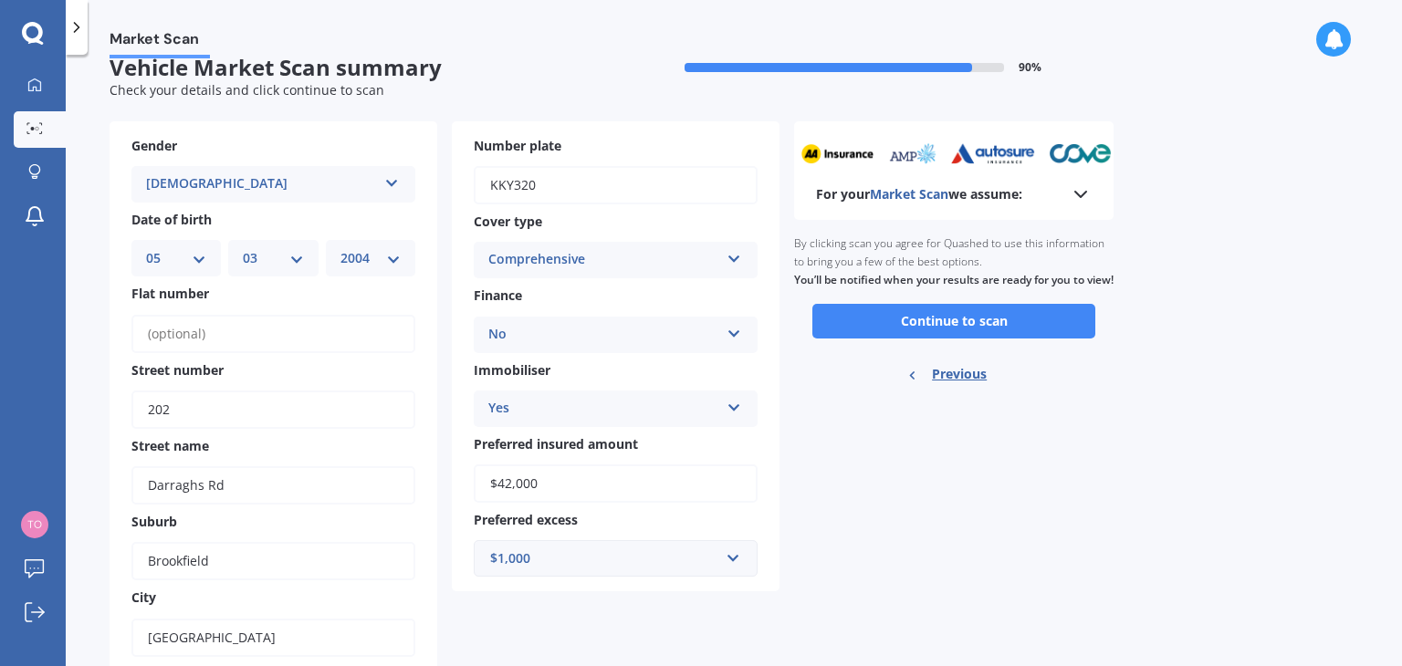
scroll to position [0, 0]
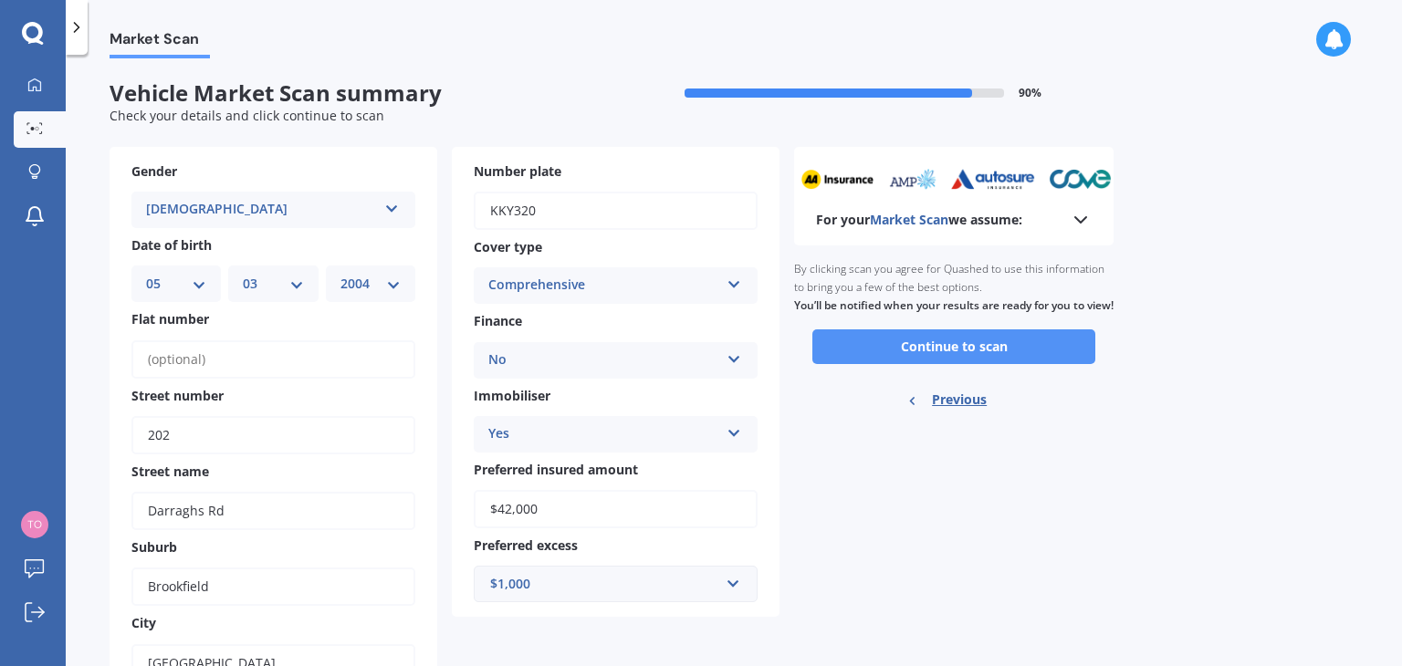
click at [891, 361] on button "Continue to scan" at bounding box center [953, 346] width 283 height 35
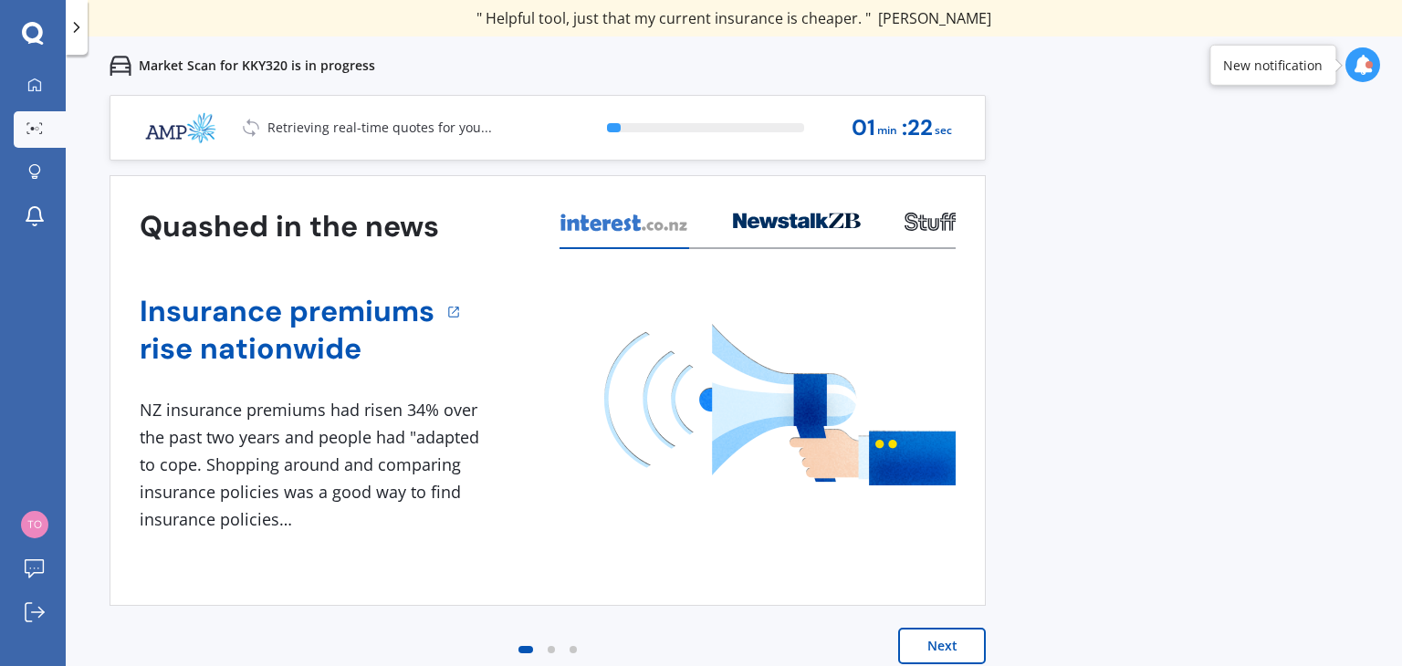
click at [954, 647] on button "Next" at bounding box center [942, 646] width 88 height 37
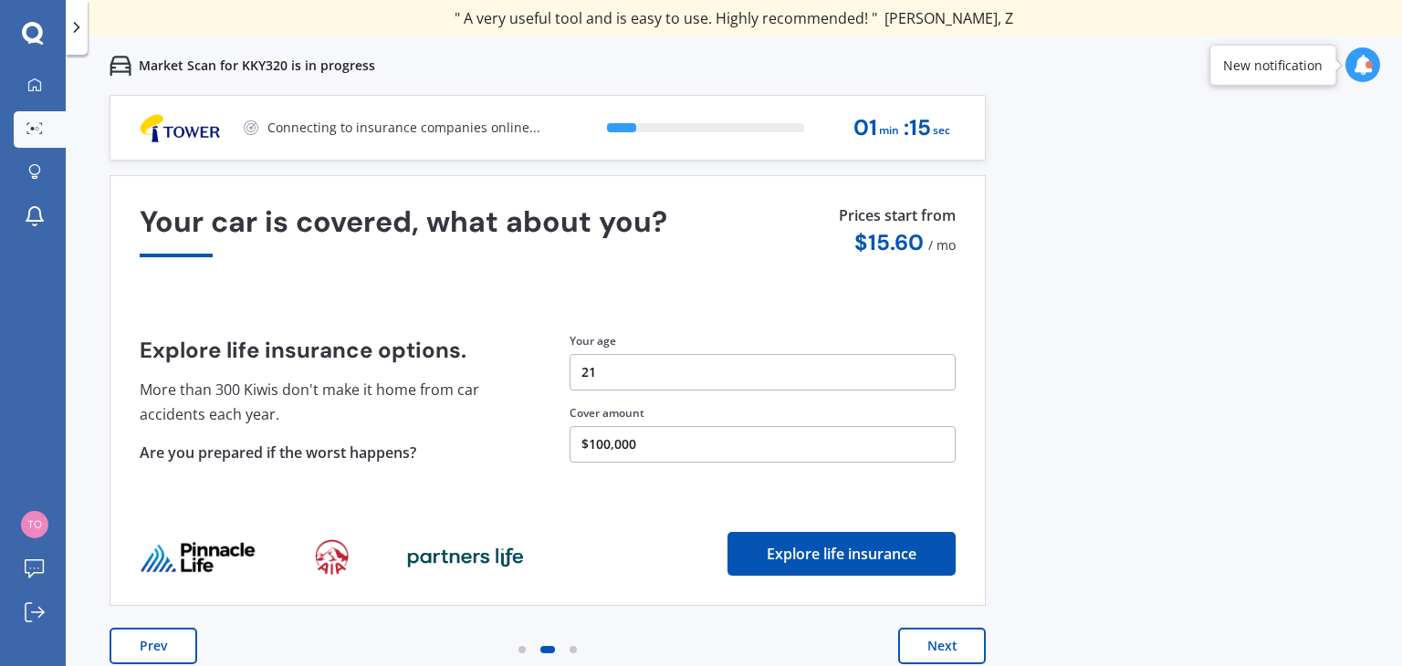
click at [959, 642] on button "Next" at bounding box center [942, 646] width 88 height 37
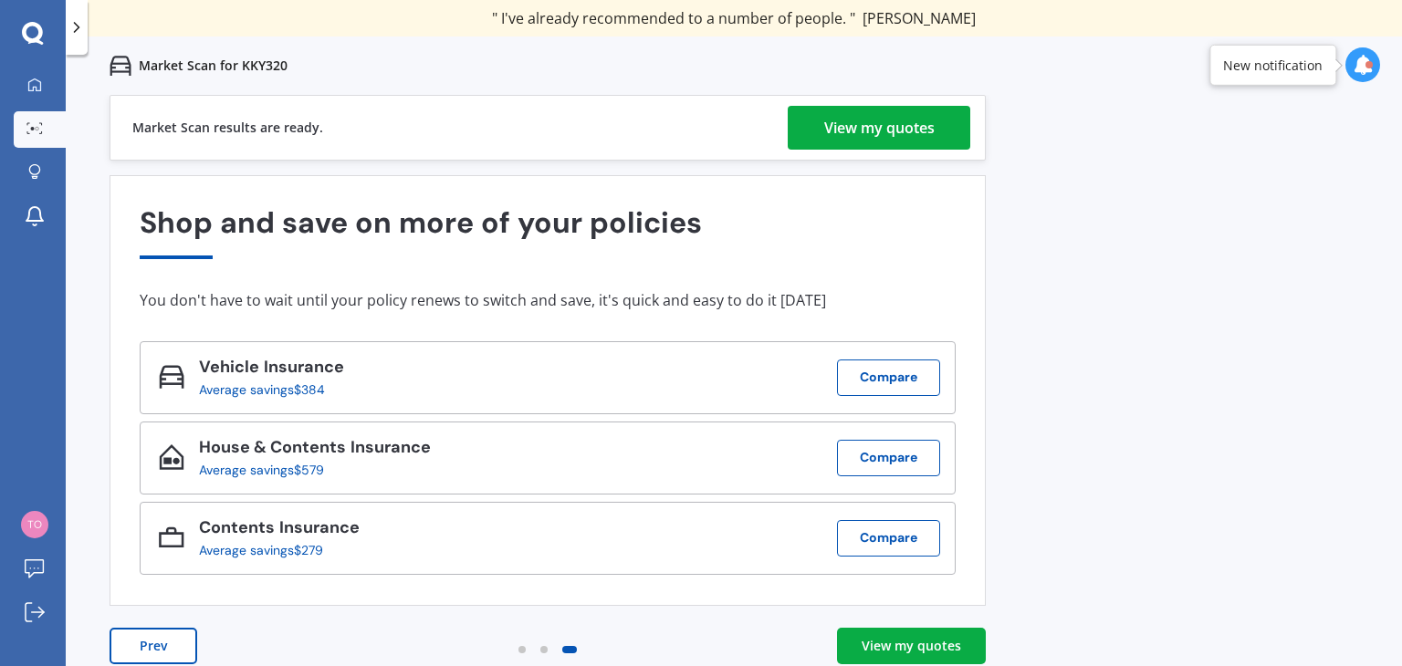
click at [960, 636] on link "View my quotes" at bounding box center [911, 646] width 149 height 37
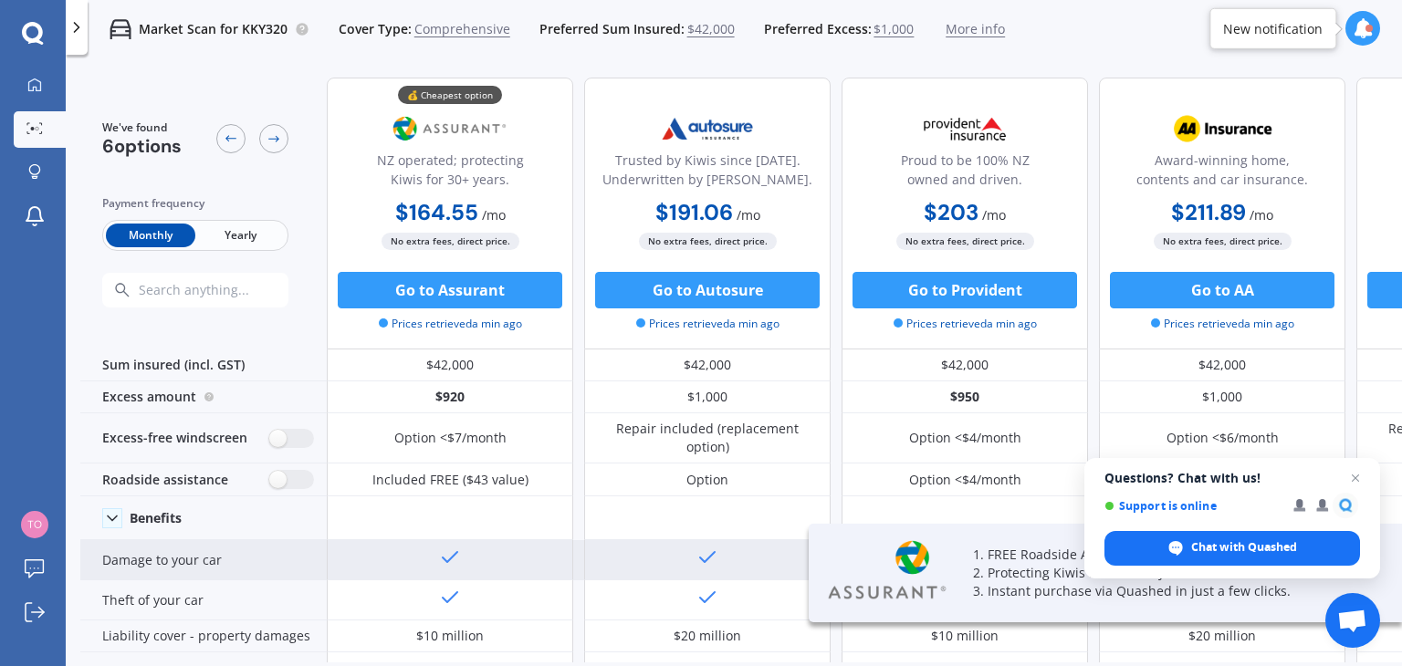
scroll to position [92, 0]
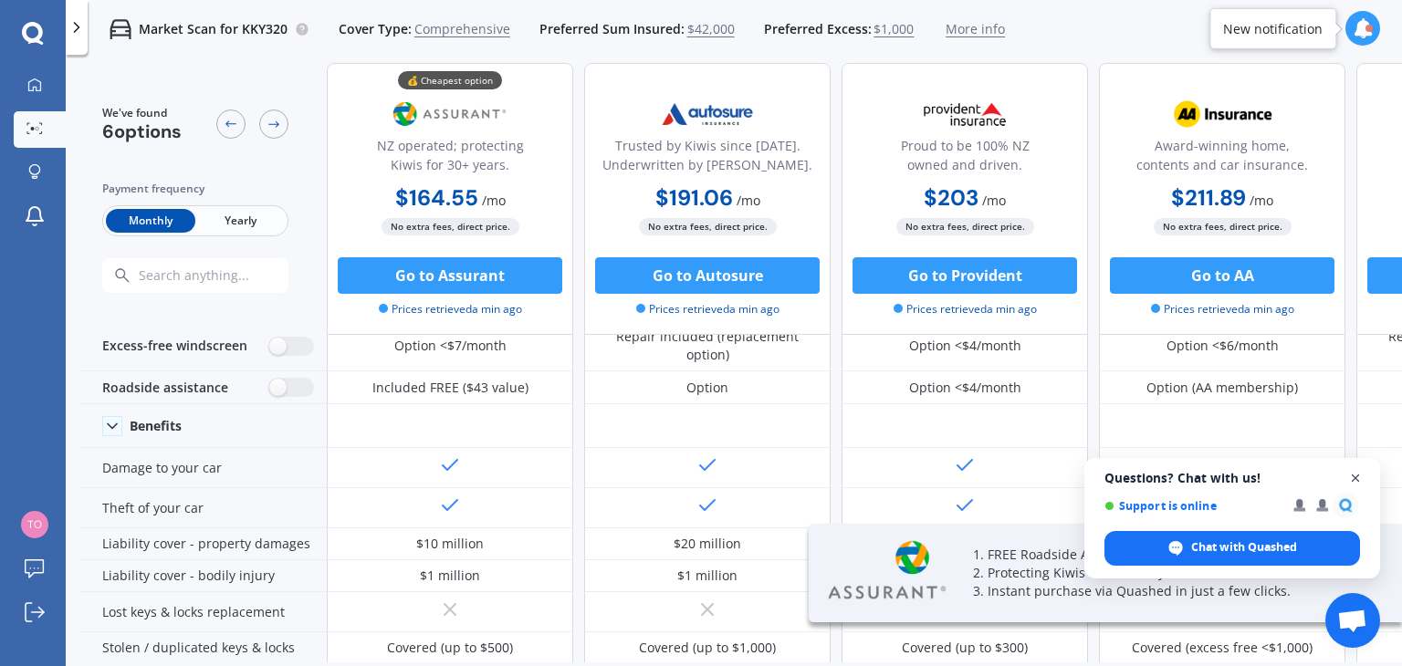
click at [1356, 478] on span "Close chat" at bounding box center [1355, 478] width 23 height 23
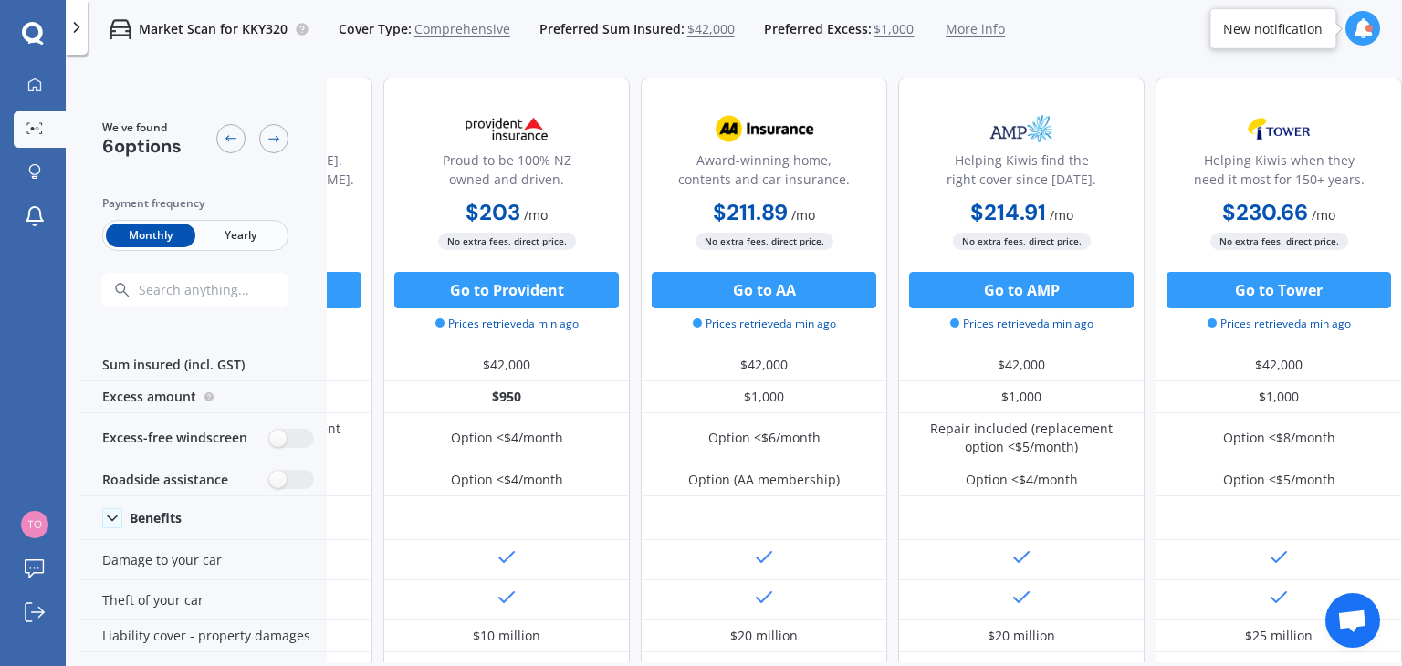
scroll to position [0, 0]
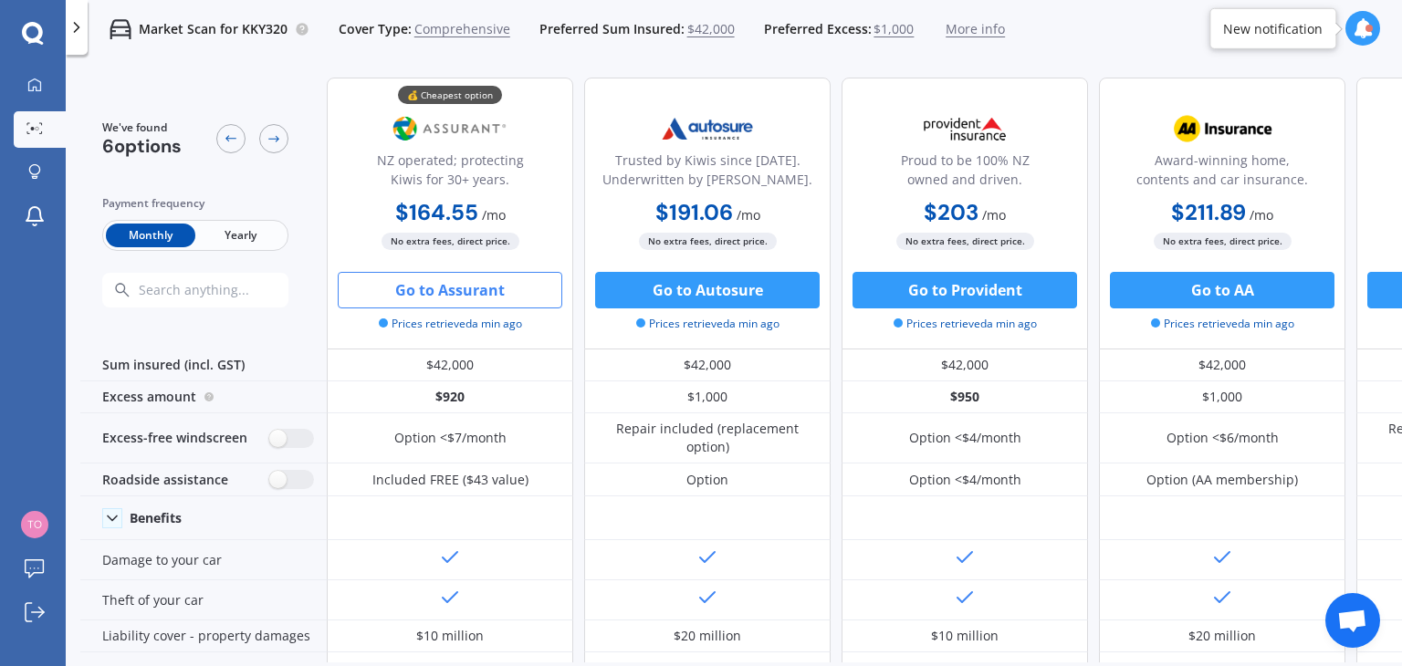
click at [454, 288] on button "Go to Assurant" at bounding box center [450, 290] width 224 height 37
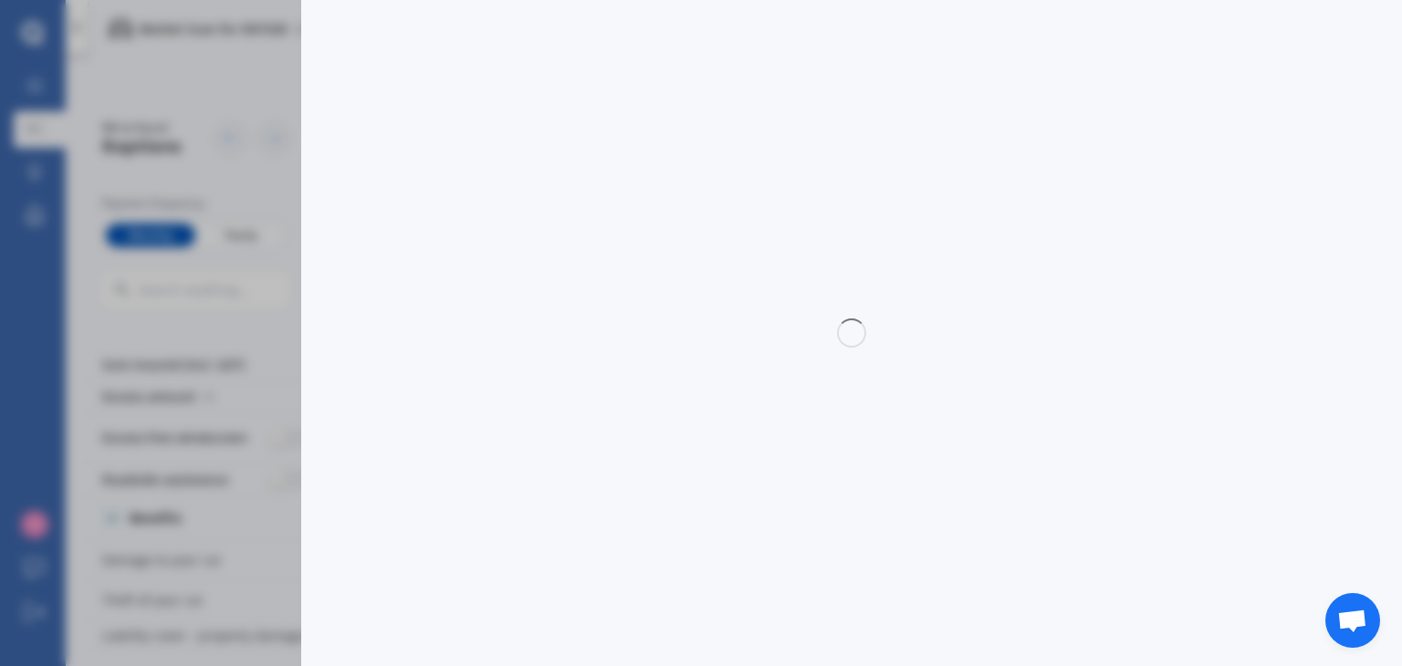
select select "Monthly"
select select "full"
select select "500.00"
select select "Bay Of Plenty"
select select "FORD"
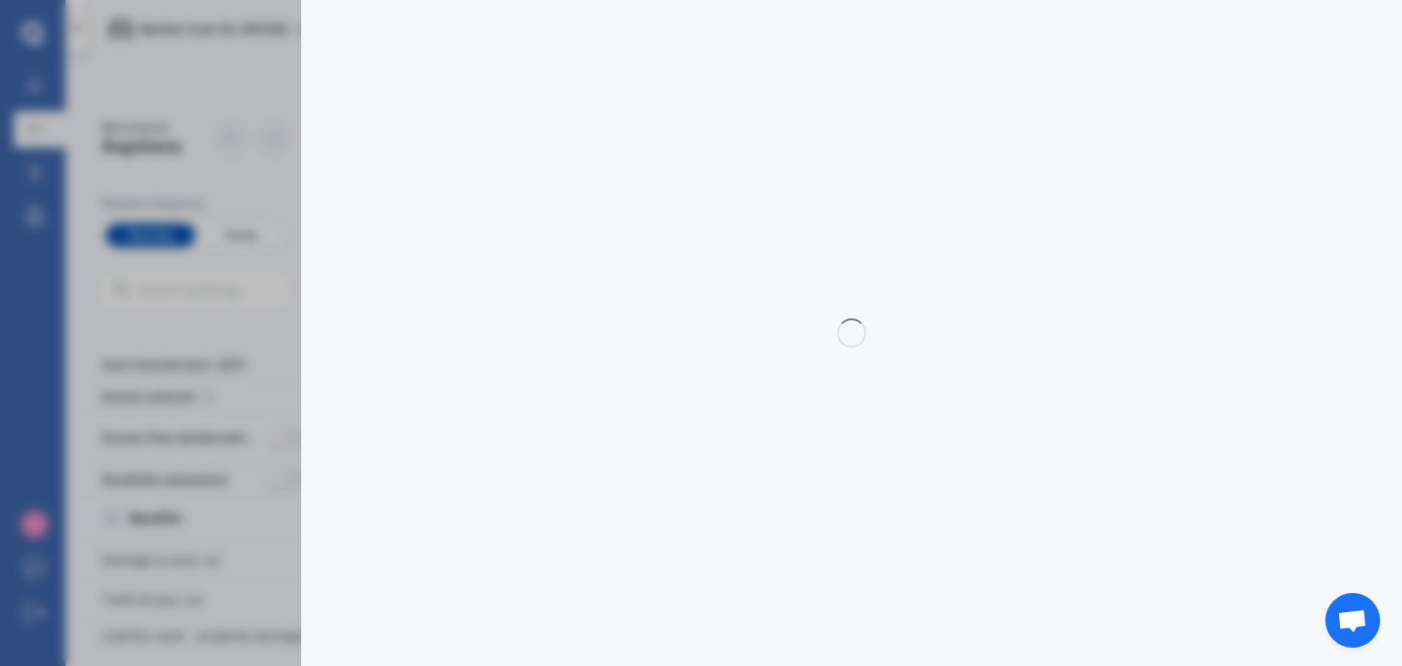
select select "MUSTANG"
select select "ECOBOOST FASTBACK"
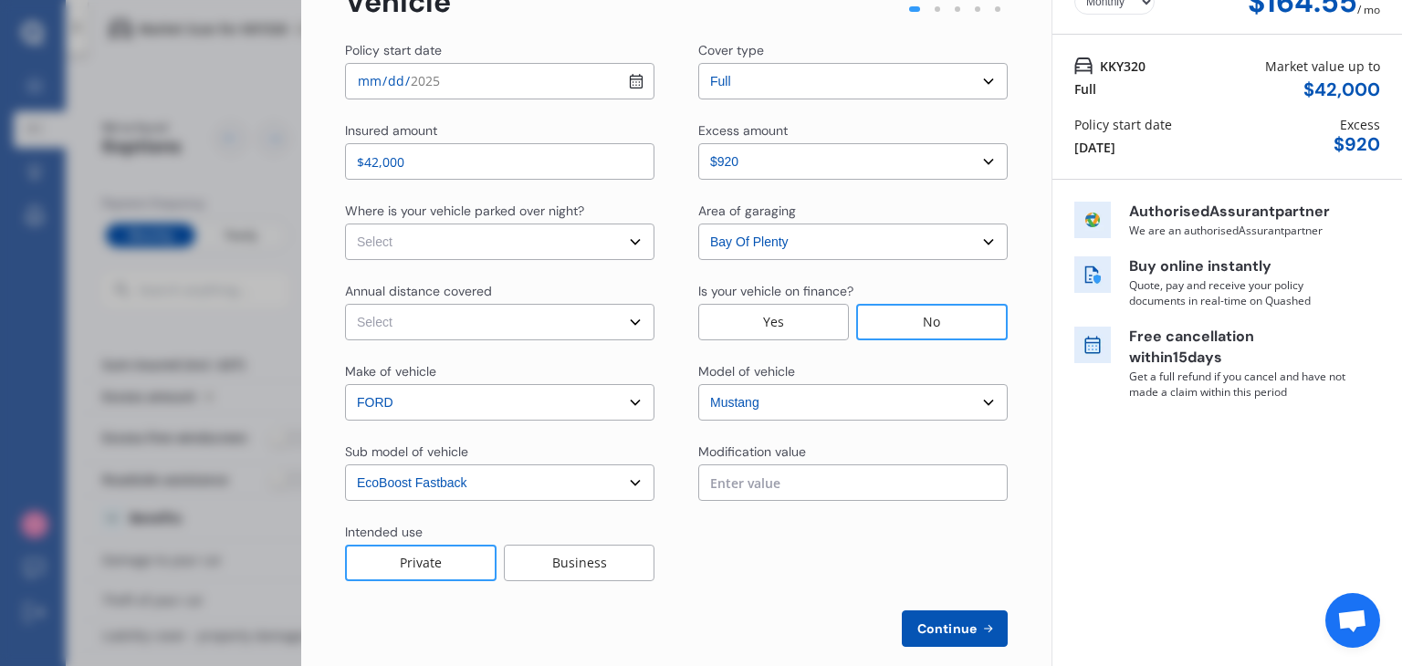
scroll to position [112, 0]
click at [613, 235] on select "Select In a garage On own property On street or road" at bounding box center [499, 241] width 309 height 37
select select "In a garage"
click at [345, 223] on select "Select In a garage On own property On street or road" at bounding box center [499, 241] width 309 height 37
click at [551, 326] on select "Select Low (less than 15,000km per year) Average (15,000-30,000km per year) Hig…" at bounding box center [499, 321] width 309 height 37
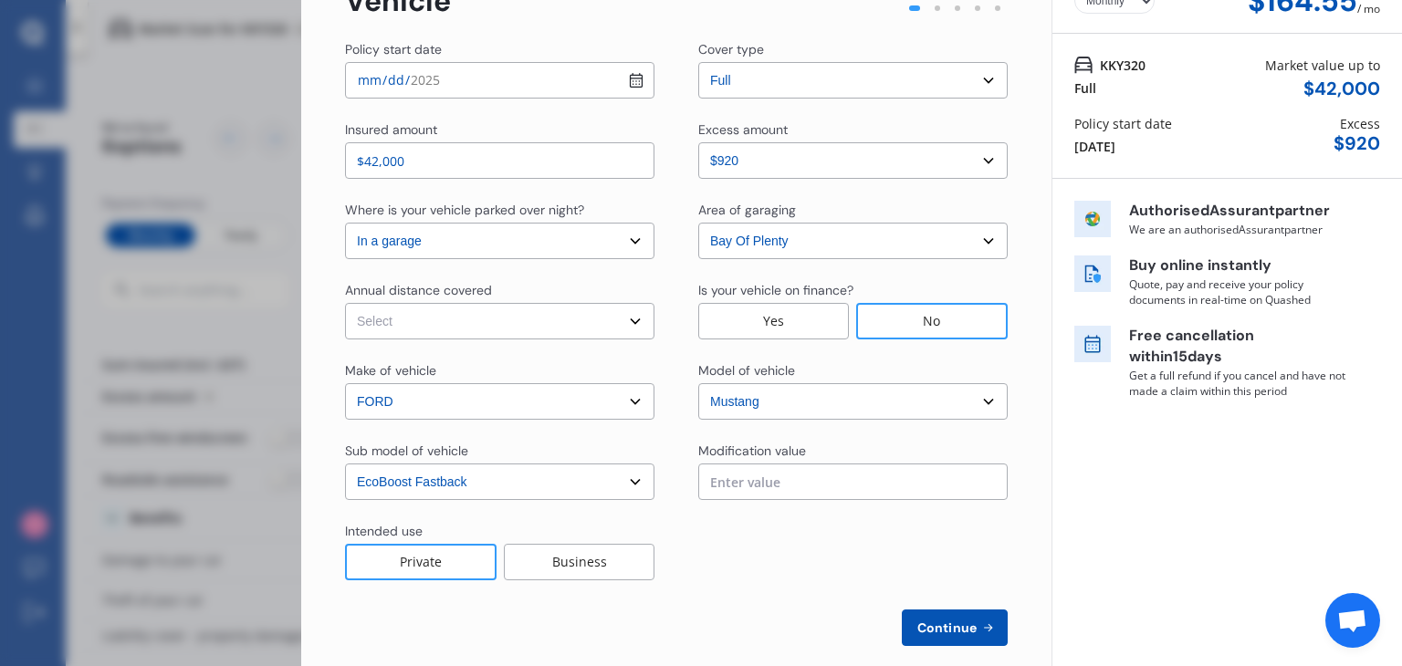
select select "15000"
click at [345, 303] on select "Select Low (less than 15,000km per year) Average (15,000-30,000km per year) Hig…" at bounding box center [499, 321] width 309 height 37
click at [964, 163] on select "Select excess amount $420 $920 $1,420" at bounding box center [852, 160] width 309 height 37
click at [1015, 127] on div "Yearly Monthly $164.55 / mo Step # 1 Vehicle Policy start date [DATE] Cover typ…" at bounding box center [676, 314] width 750 height 751
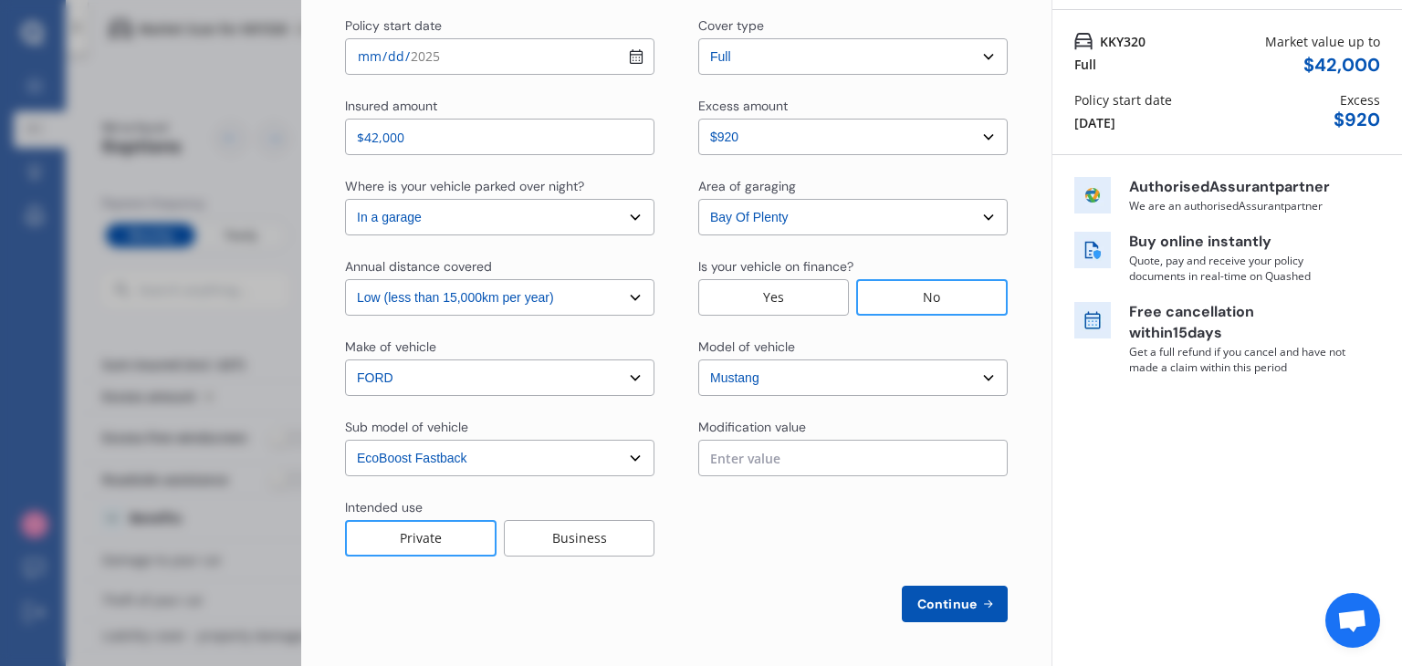
click at [954, 593] on button "Continue" at bounding box center [955, 604] width 106 height 37
select select "Mr"
select select "05"
select select "03"
select select "2004"
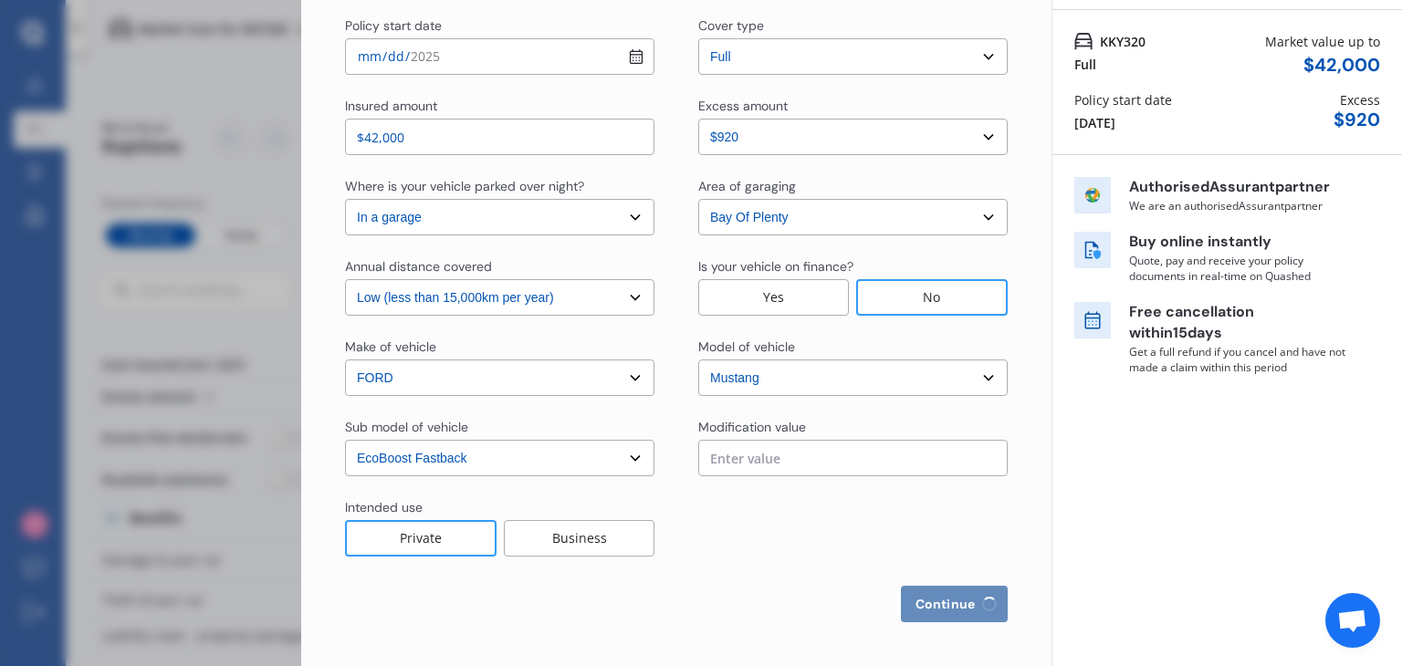
select select "restricted"
select select "2-4 years"
select select "[GEOGRAPHIC_DATA]"
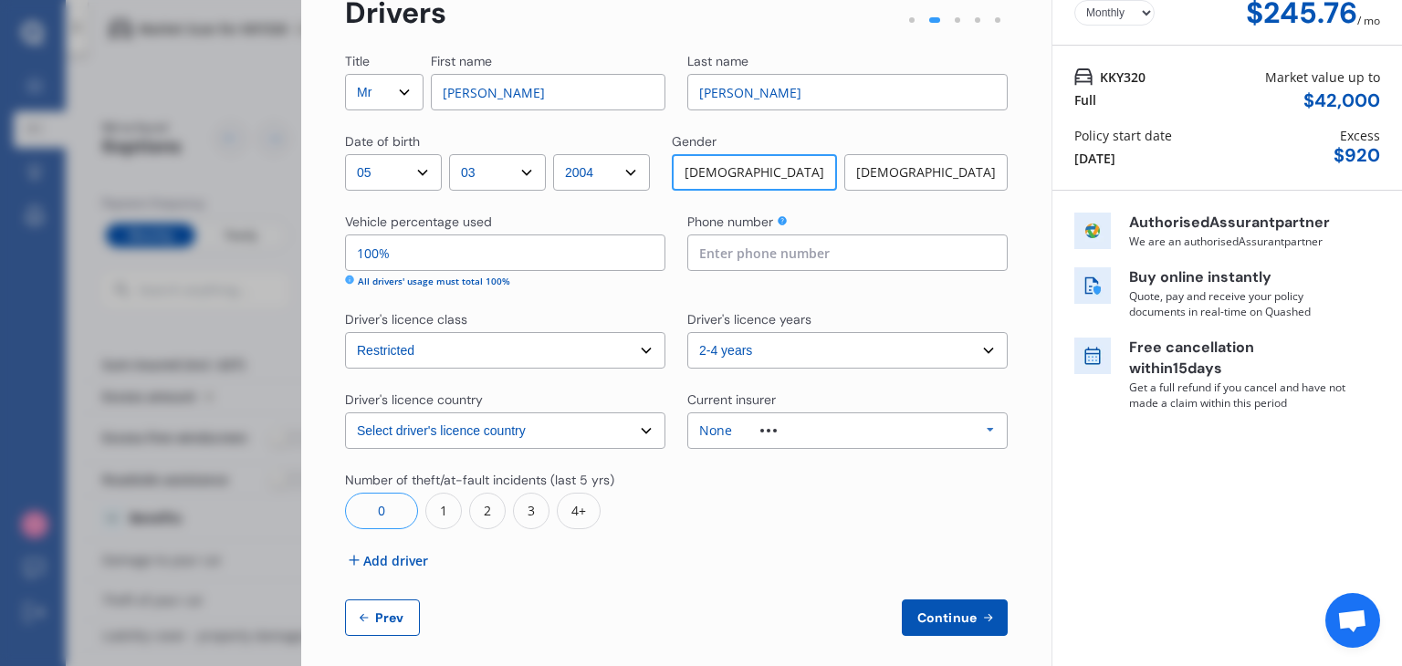
scroll to position [114, 0]
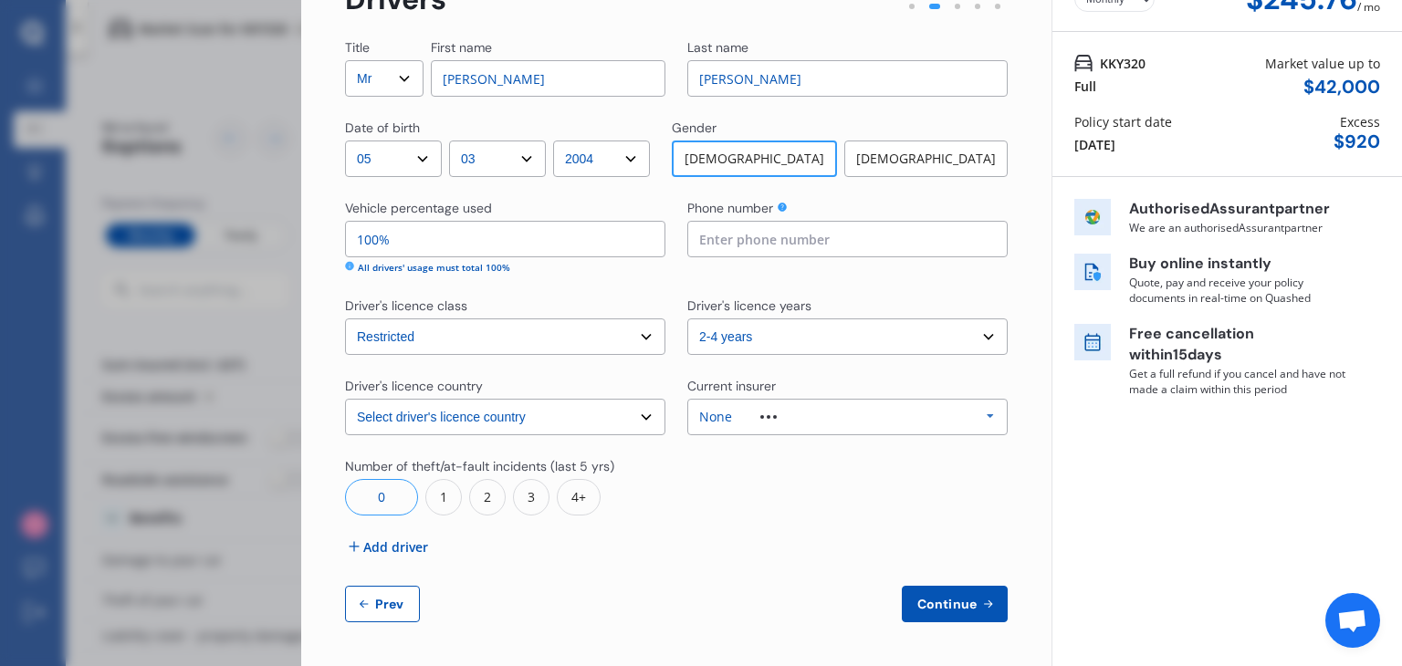
click at [956, 614] on button "Continue" at bounding box center [955, 604] width 106 height 37
click at [927, 238] on input at bounding box center [847, 239] width 320 height 37
type input "0211870943"
click at [965, 602] on span "Continue" at bounding box center [946, 604] width 67 height 15
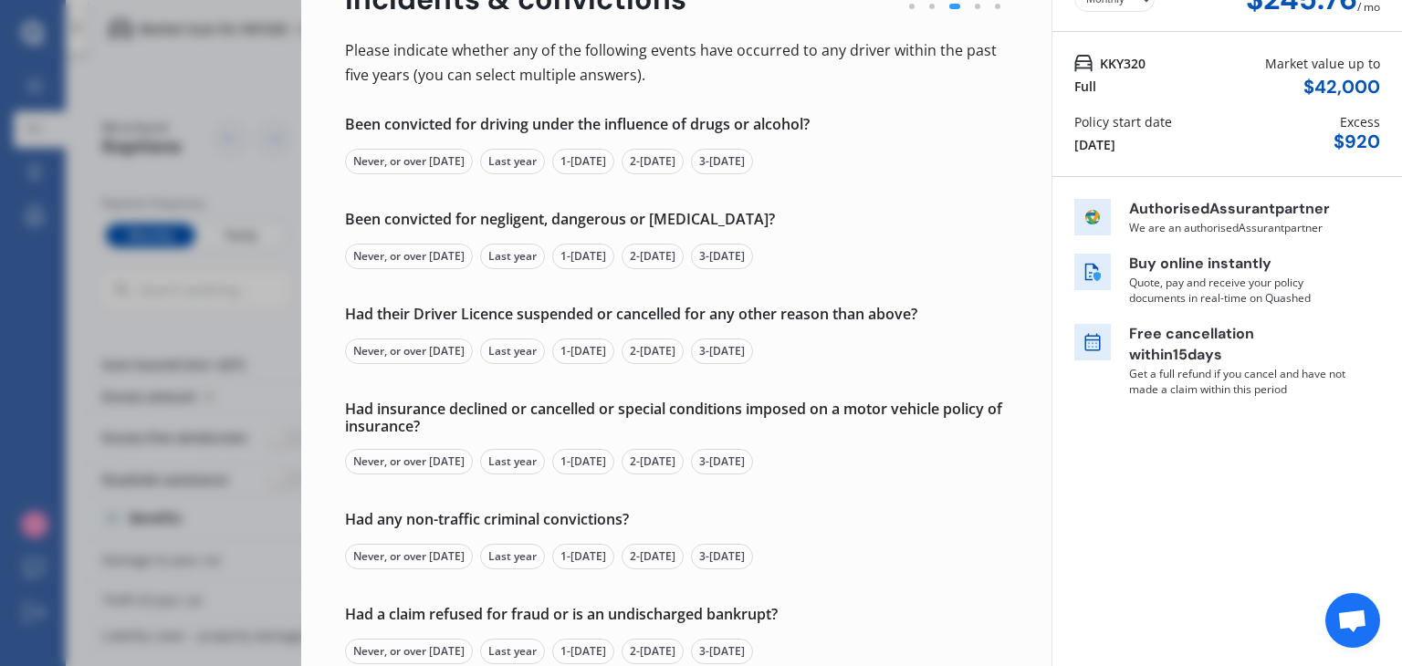
scroll to position [0, 0]
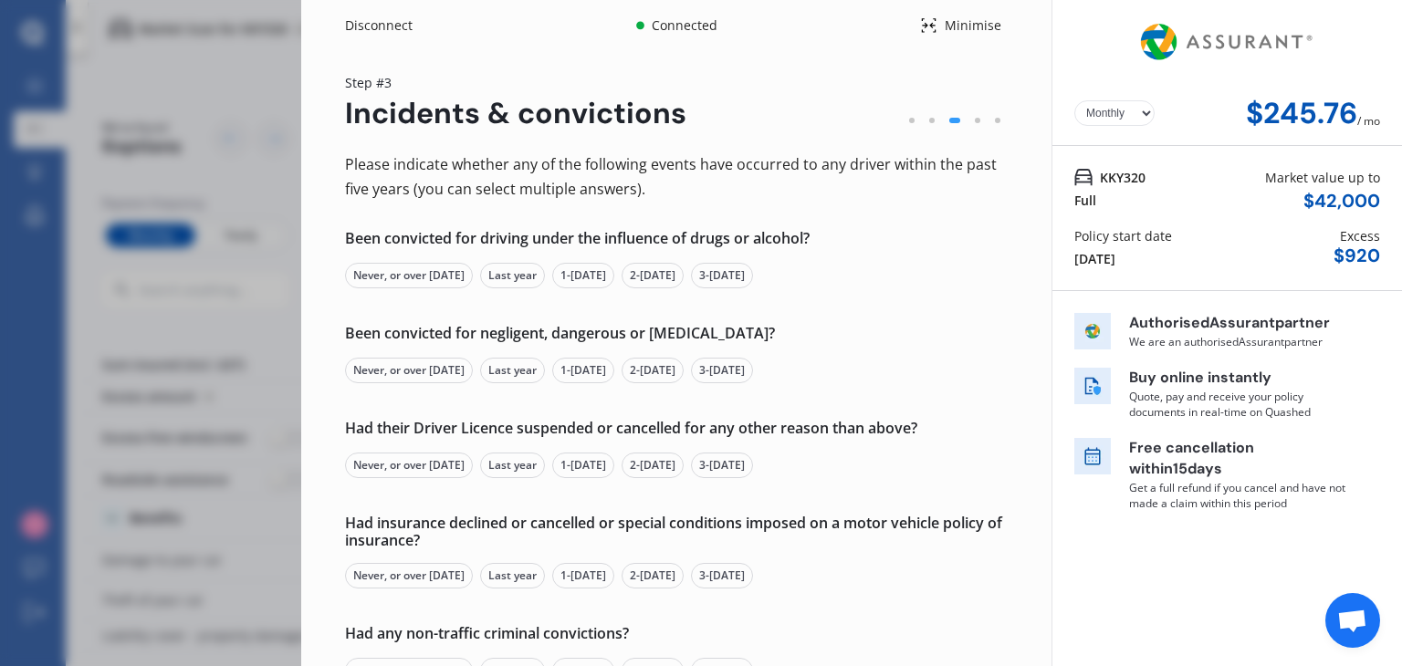
click at [423, 275] on div "Never, or over [DATE]" at bounding box center [409, 276] width 128 height 26
click at [412, 372] on div "Never, or over [DATE]" at bounding box center [409, 371] width 128 height 26
click at [396, 464] on div "Never, or over [DATE]" at bounding box center [409, 466] width 128 height 26
click at [398, 574] on div "Never, or over [DATE]" at bounding box center [409, 576] width 128 height 26
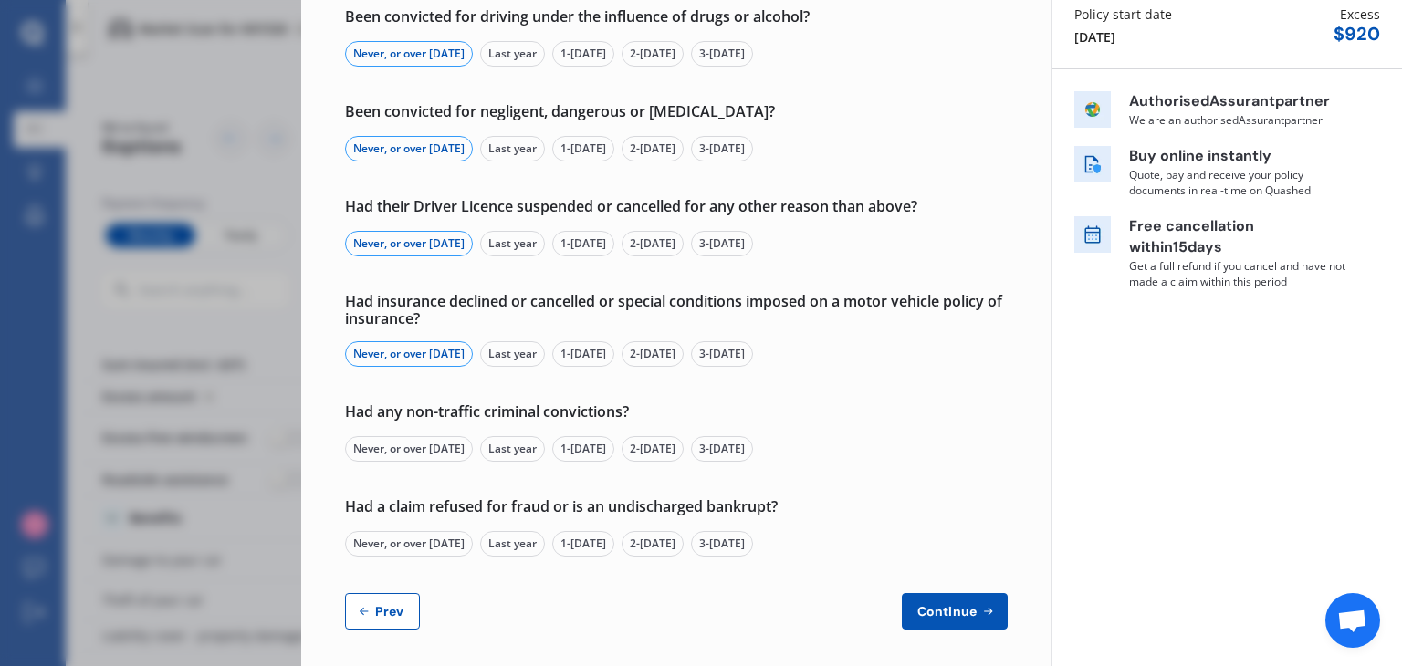
scroll to position [226, 0]
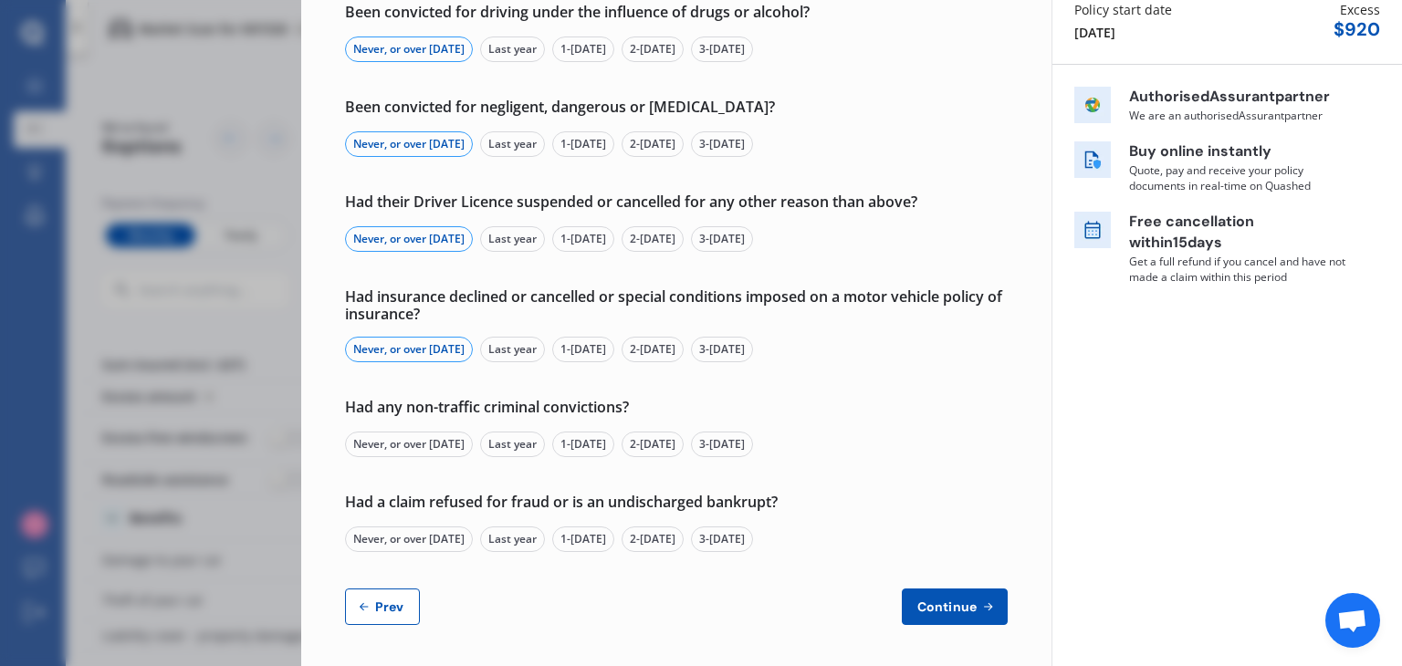
click at [400, 439] on div "Never, or over [DATE]" at bounding box center [409, 445] width 128 height 26
click at [402, 534] on div "Never, or over [DATE]" at bounding box center [409, 540] width 128 height 26
click at [969, 601] on span "Continue" at bounding box center [946, 607] width 67 height 15
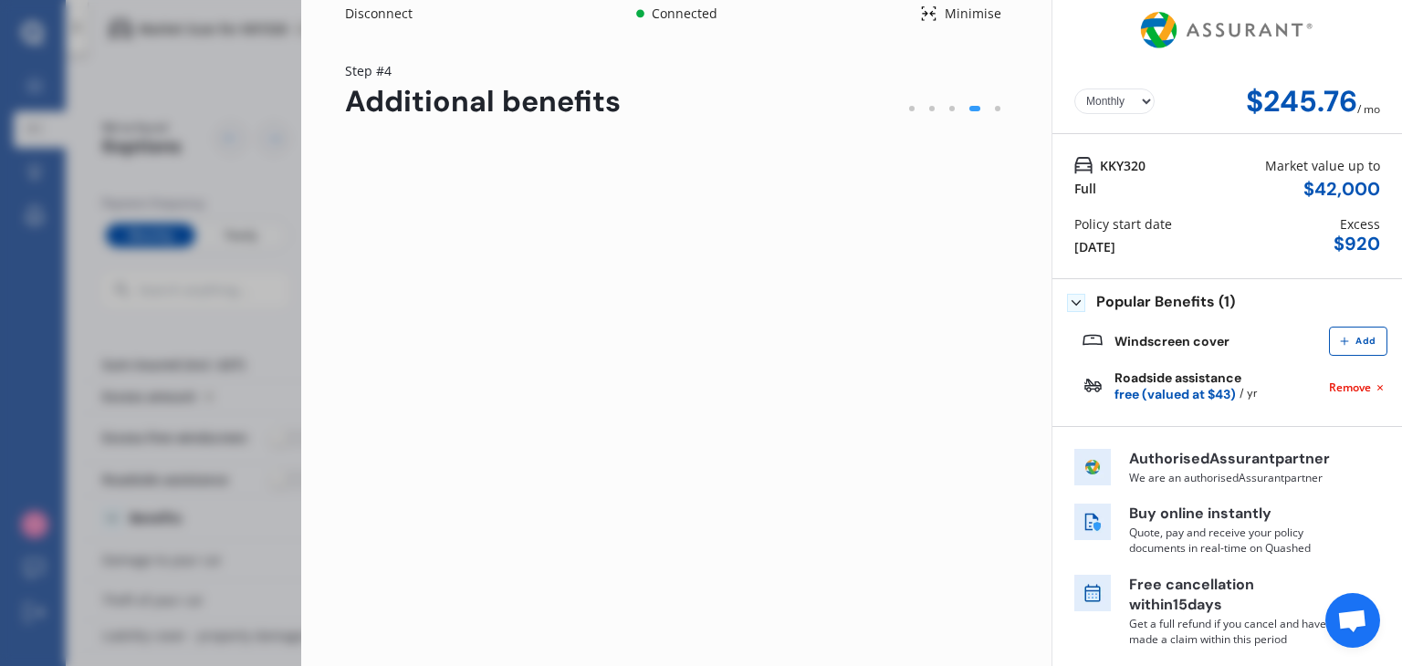
scroll to position [0, 0]
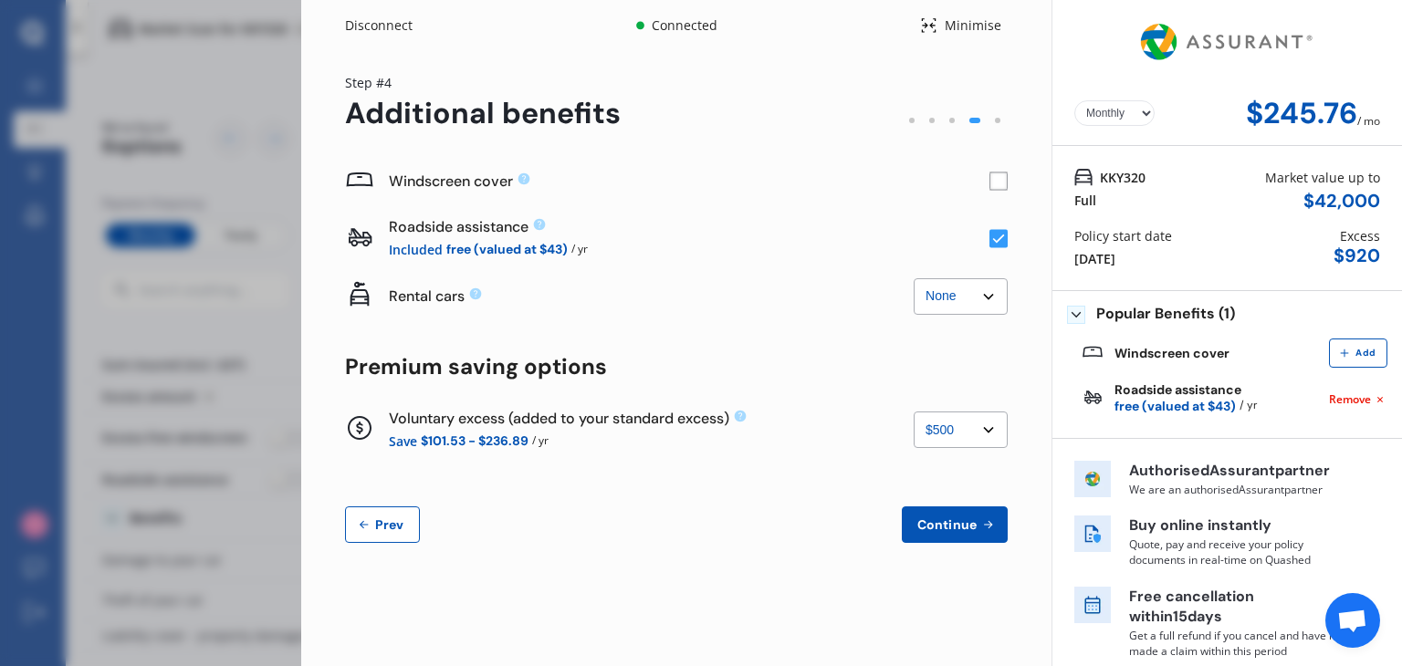
click at [977, 428] on select "None $500 $1,000" at bounding box center [960, 430] width 94 height 37
select select "1000.00"
click at [913, 412] on select "None $500 $1,000" at bounding box center [960, 430] width 94 height 37
click at [948, 523] on span "Continue" at bounding box center [946, 524] width 67 height 15
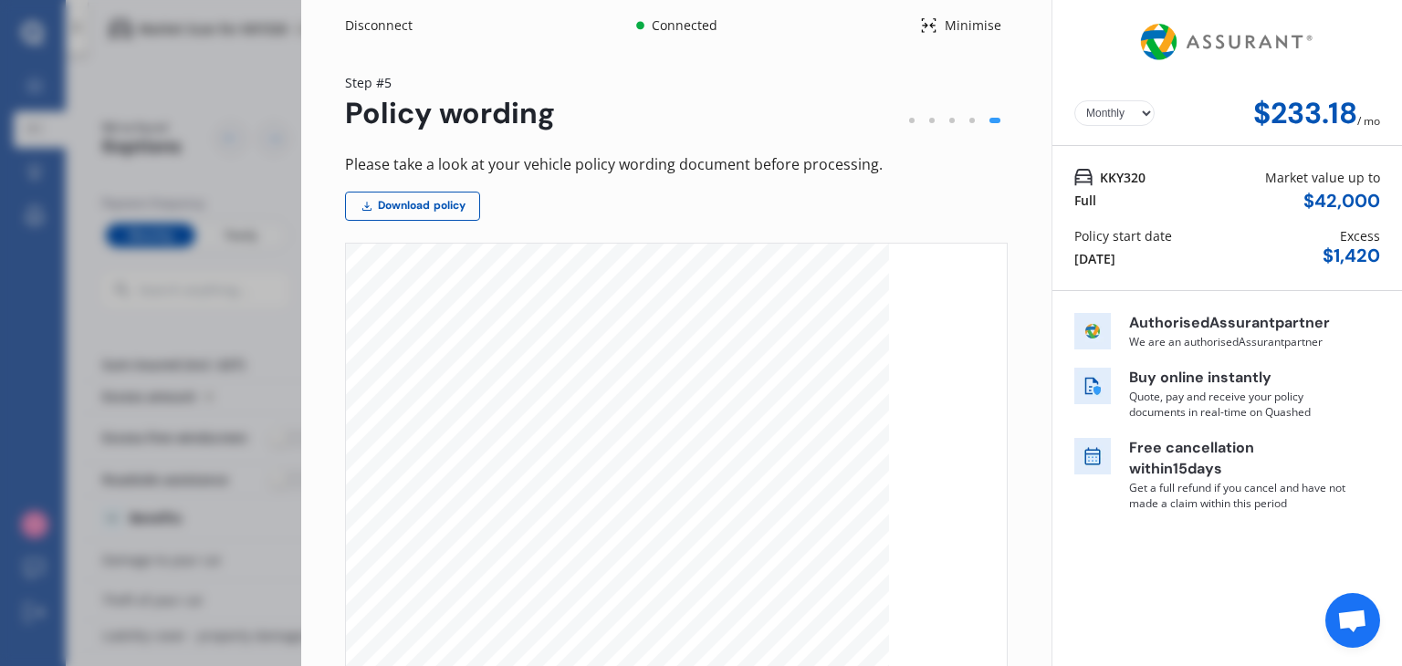
click at [949, 118] on div at bounding box center [951, 120] width 5 height 5
